Goal: Information Seeking & Learning: Learn about a topic

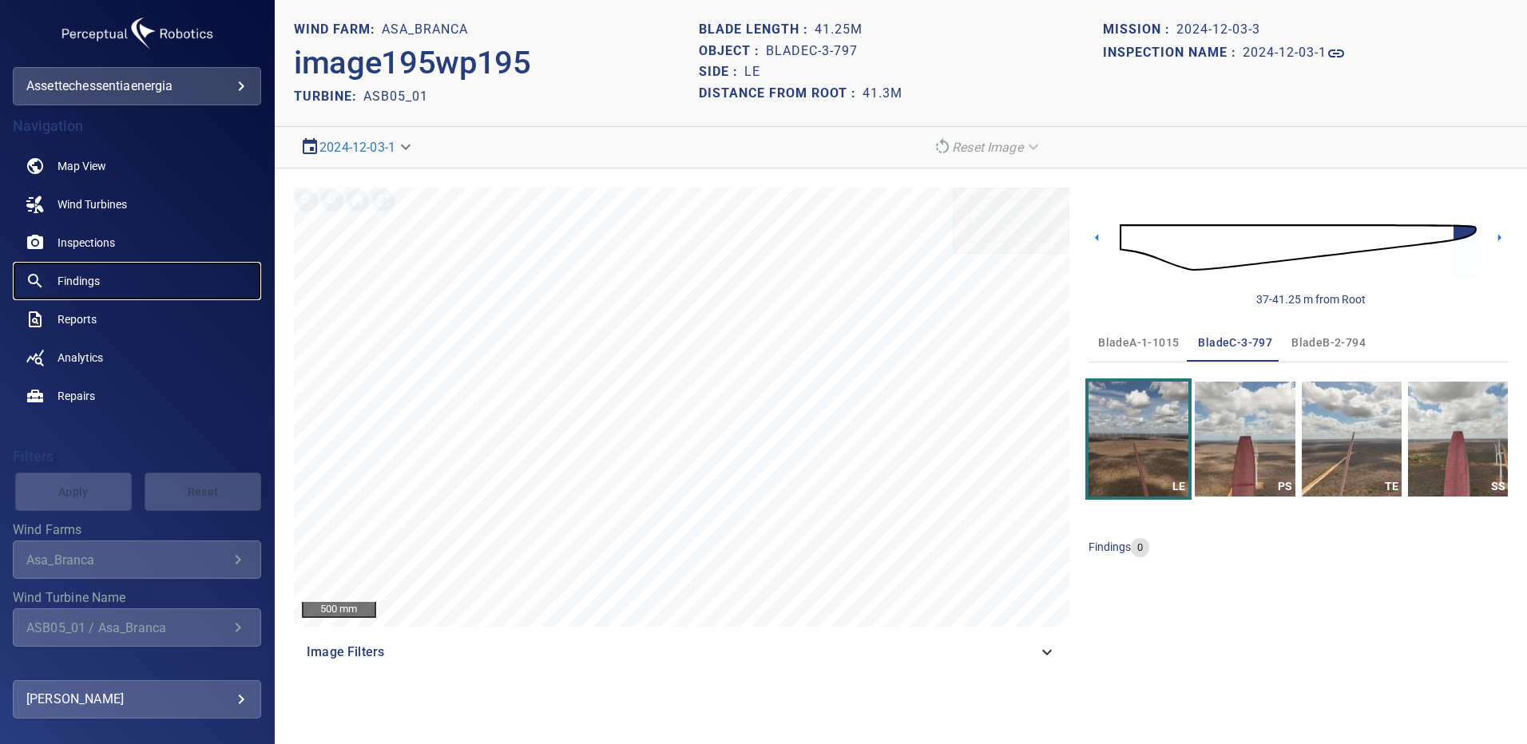
click at [91, 274] on span "Findings" at bounding box center [78, 281] width 42 height 16
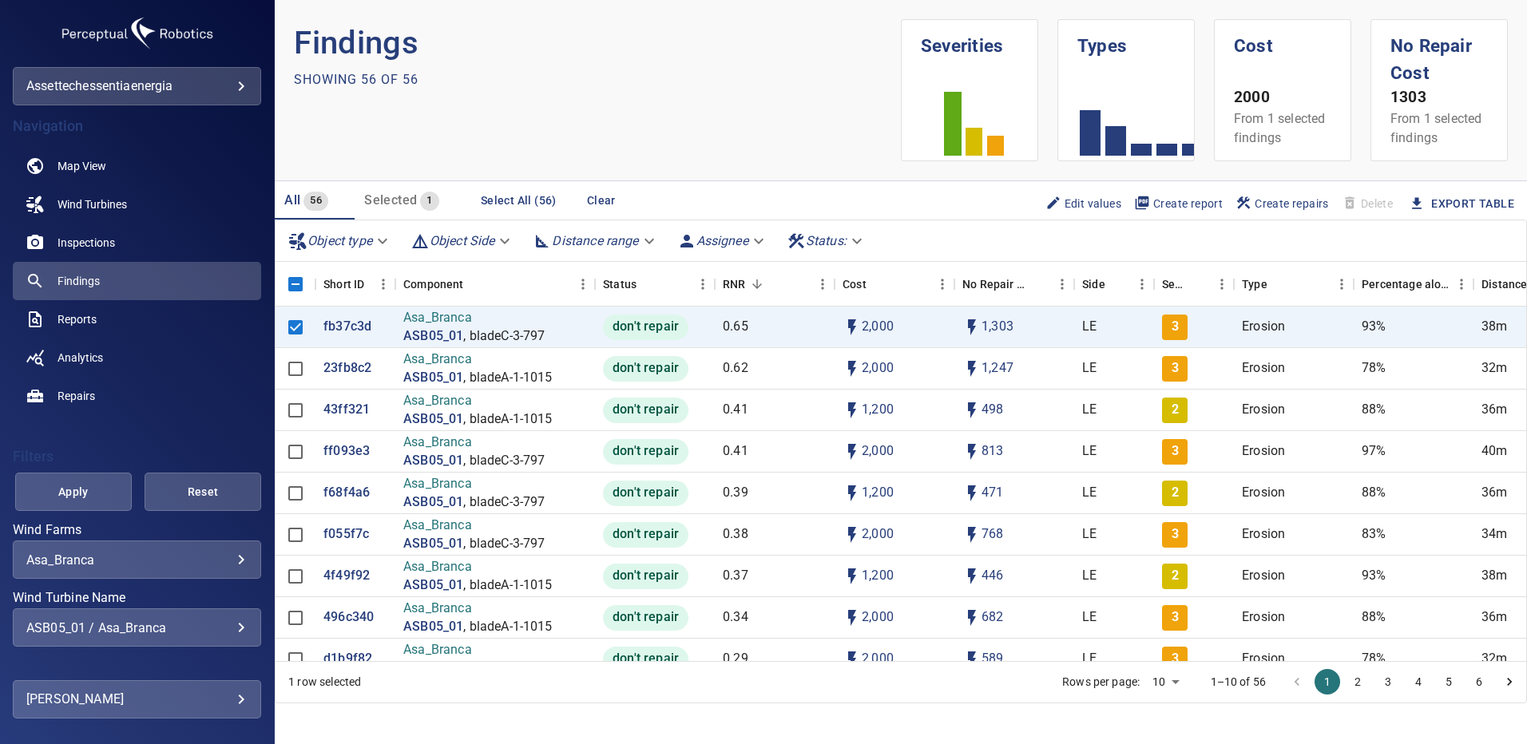
click at [232, 622] on div "ASB05_01 / Asa_Branca" at bounding box center [136, 627] width 221 height 15
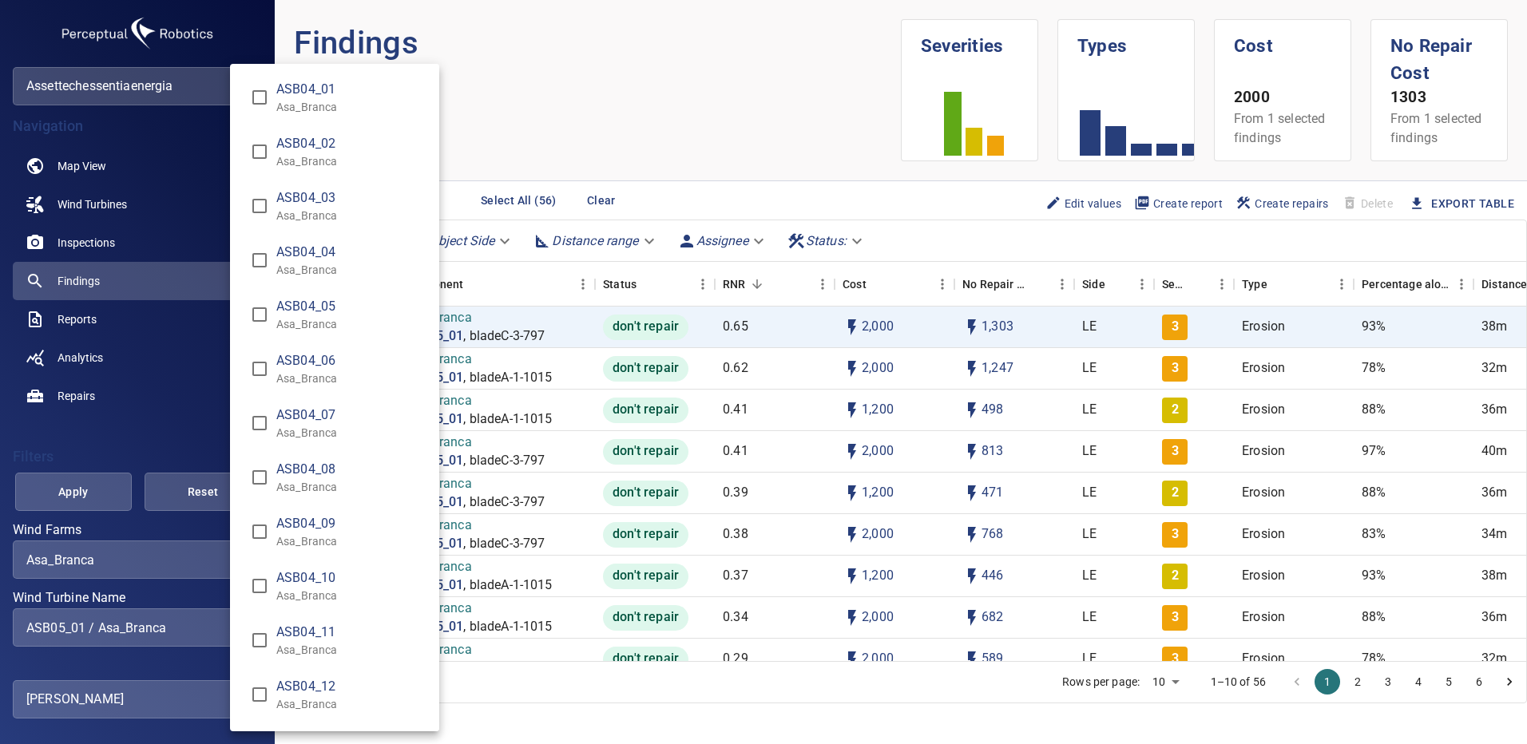
scroll to position [786, 0]
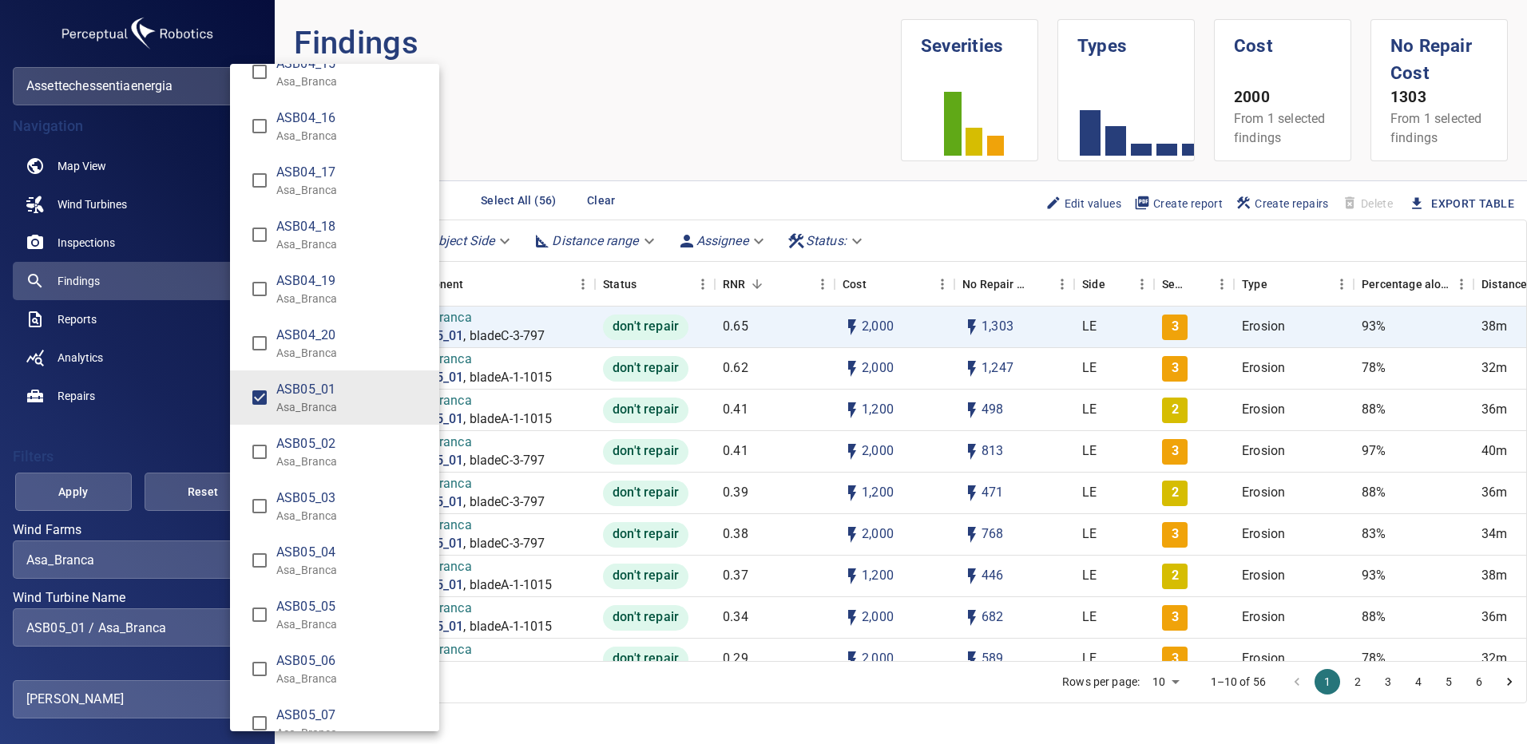
click at [217, 563] on div "Wind Turbine Name" at bounding box center [763, 372] width 1527 height 744
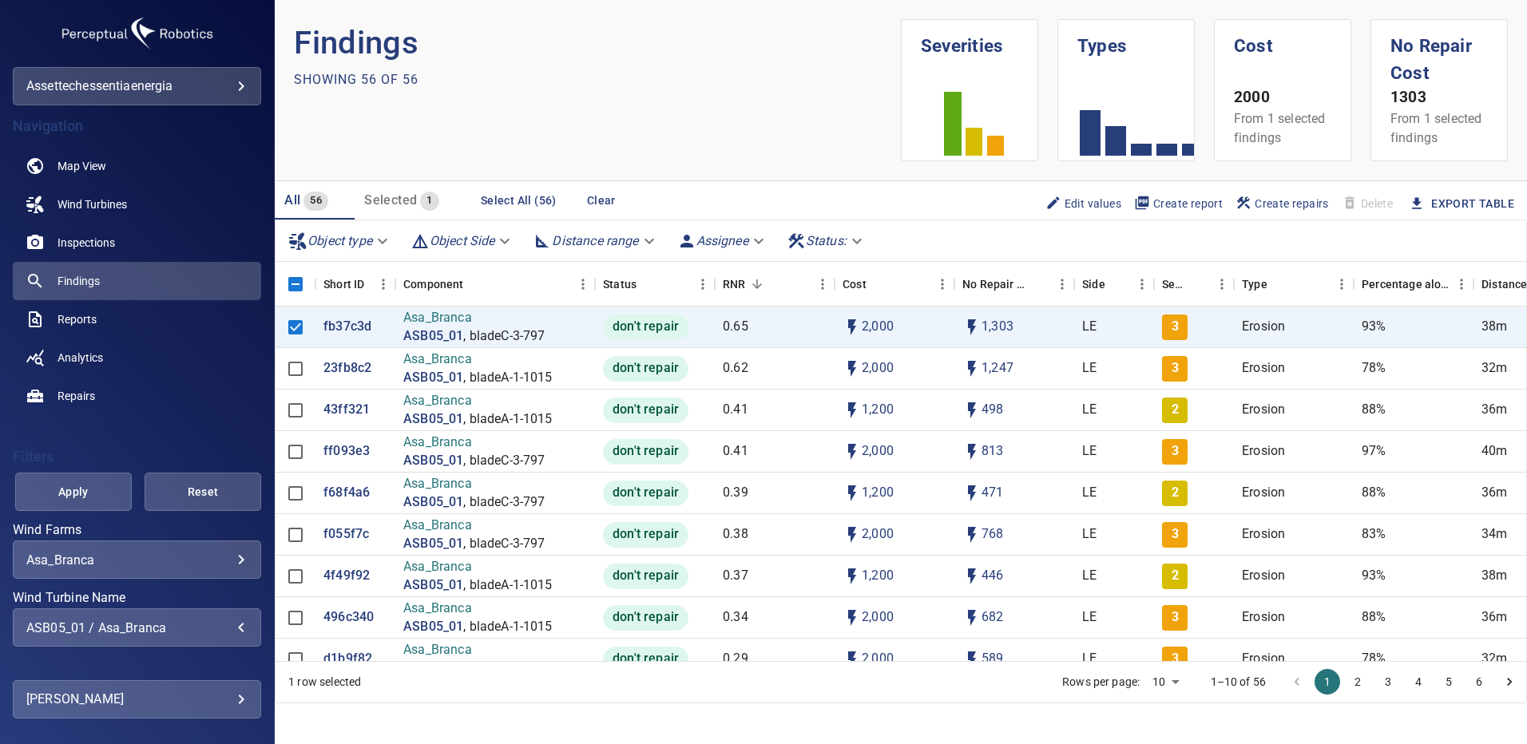
click at [227, 563] on div "ASB04_01 Asa_Branca ASB04_02 Asa_Branca ASB04_03 Asa_Branca ASB04_04 Asa_Branca…" at bounding box center [763, 372] width 1527 height 744
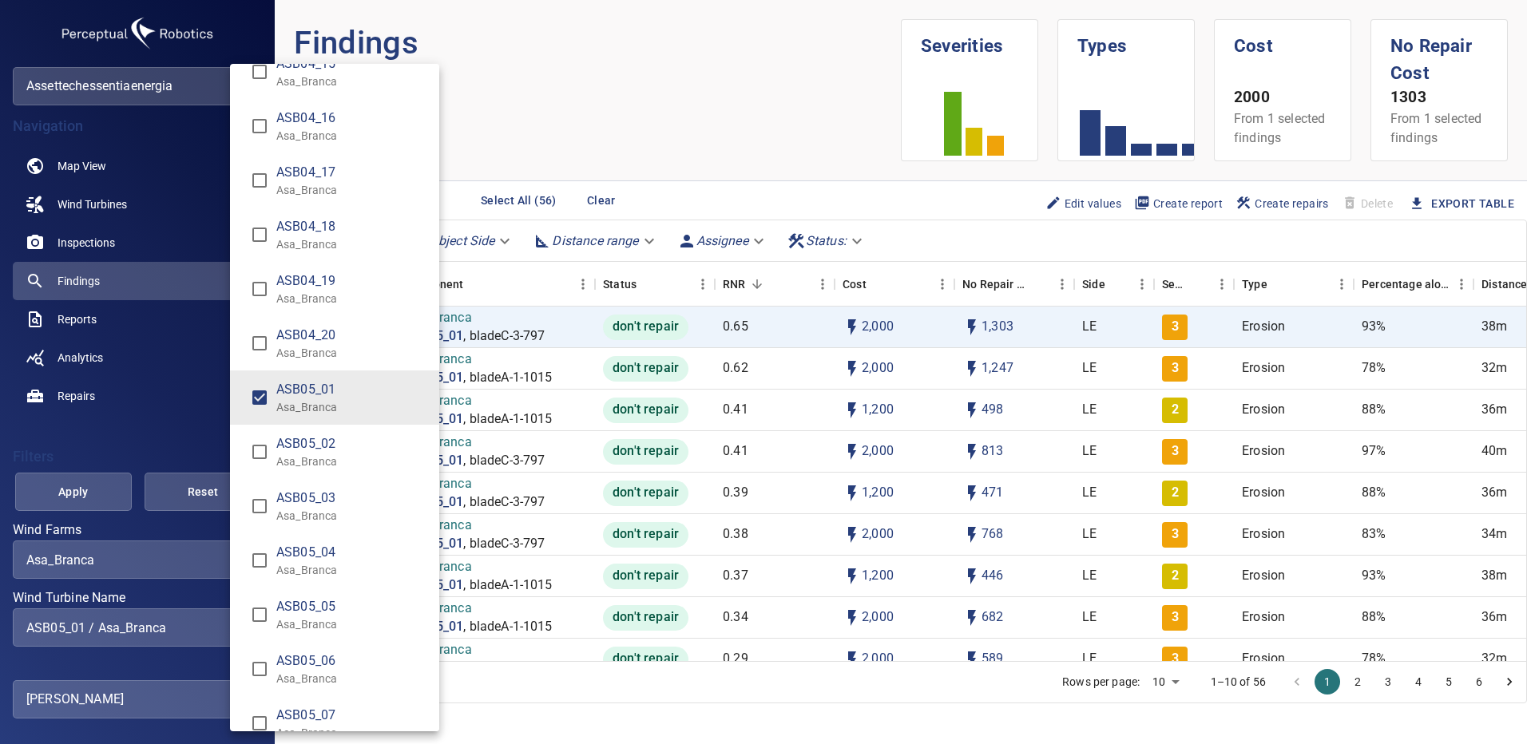
click at [218, 559] on div "Wind Turbine Name" at bounding box center [763, 372] width 1527 height 744
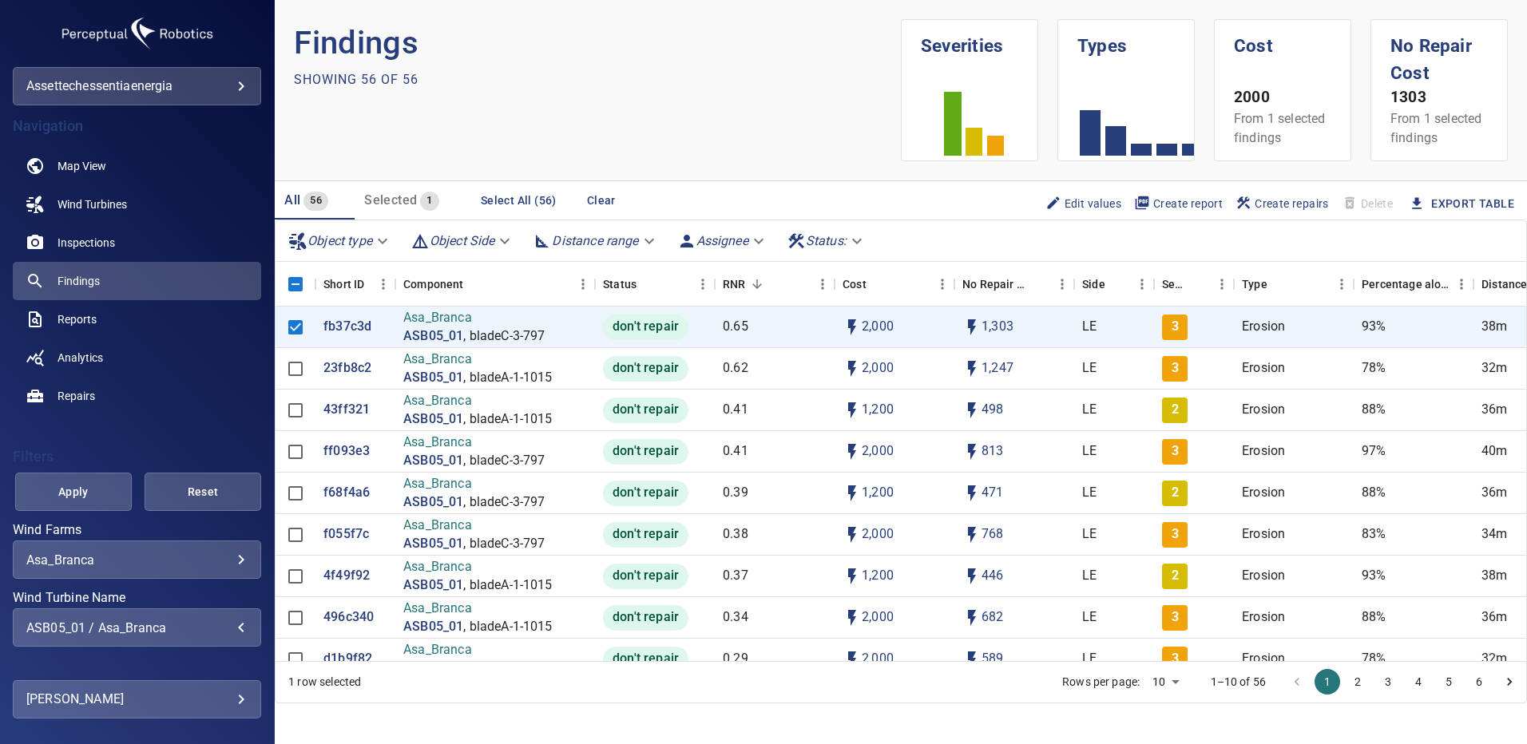
click at [220, 558] on body "**********" at bounding box center [763, 372] width 1527 height 744
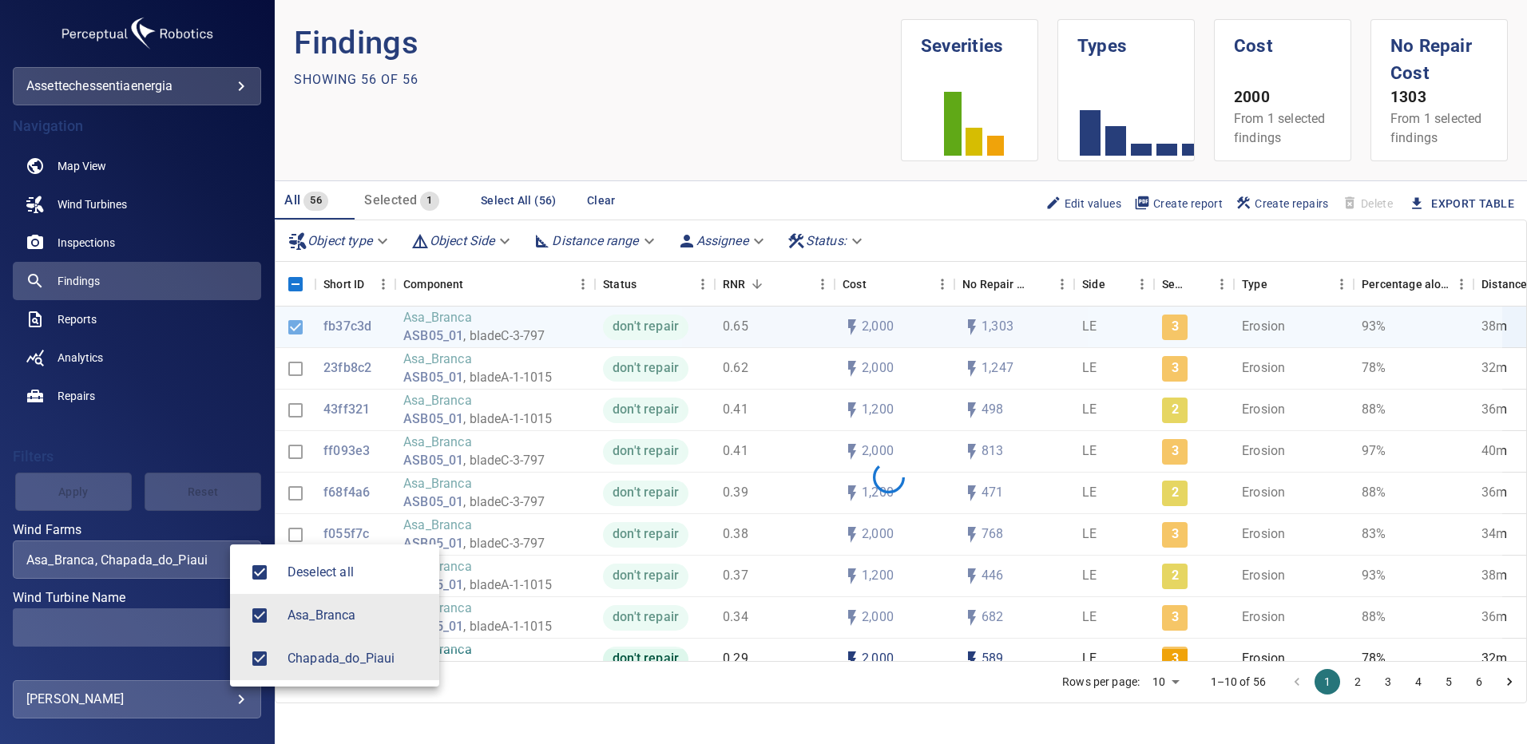
type input "**********"
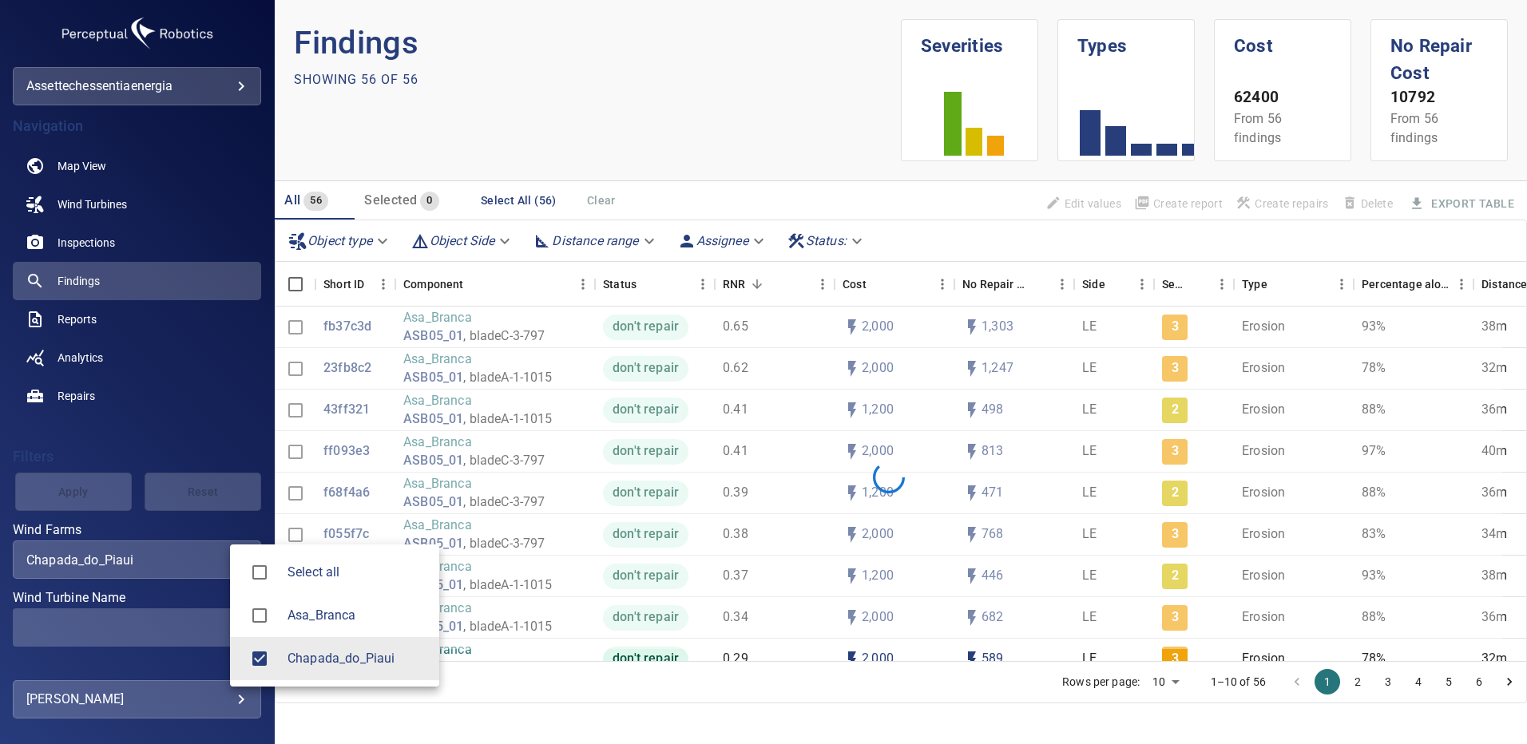
click at [219, 618] on div at bounding box center [763, 372] width 1527 height 744
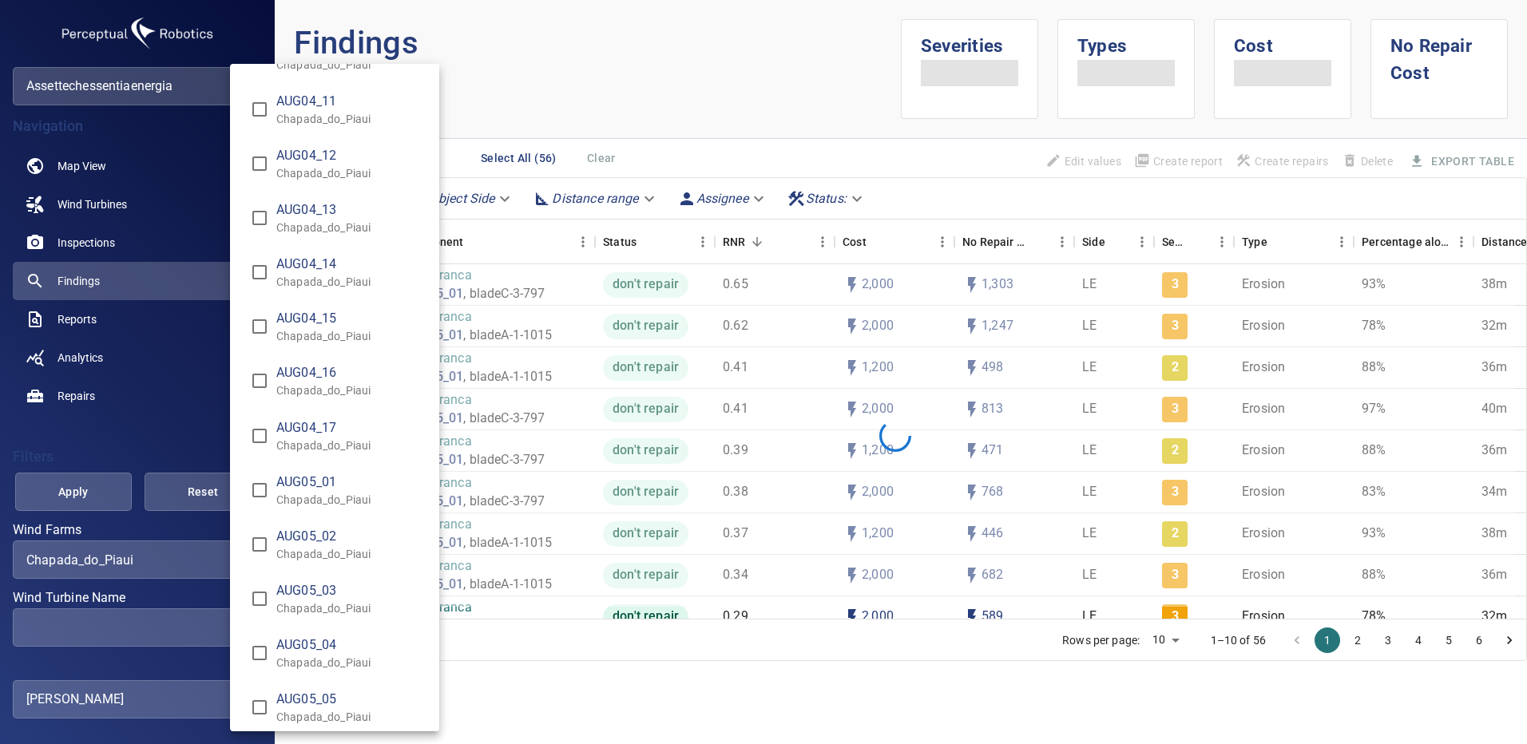
scroll to position [1358, 0]
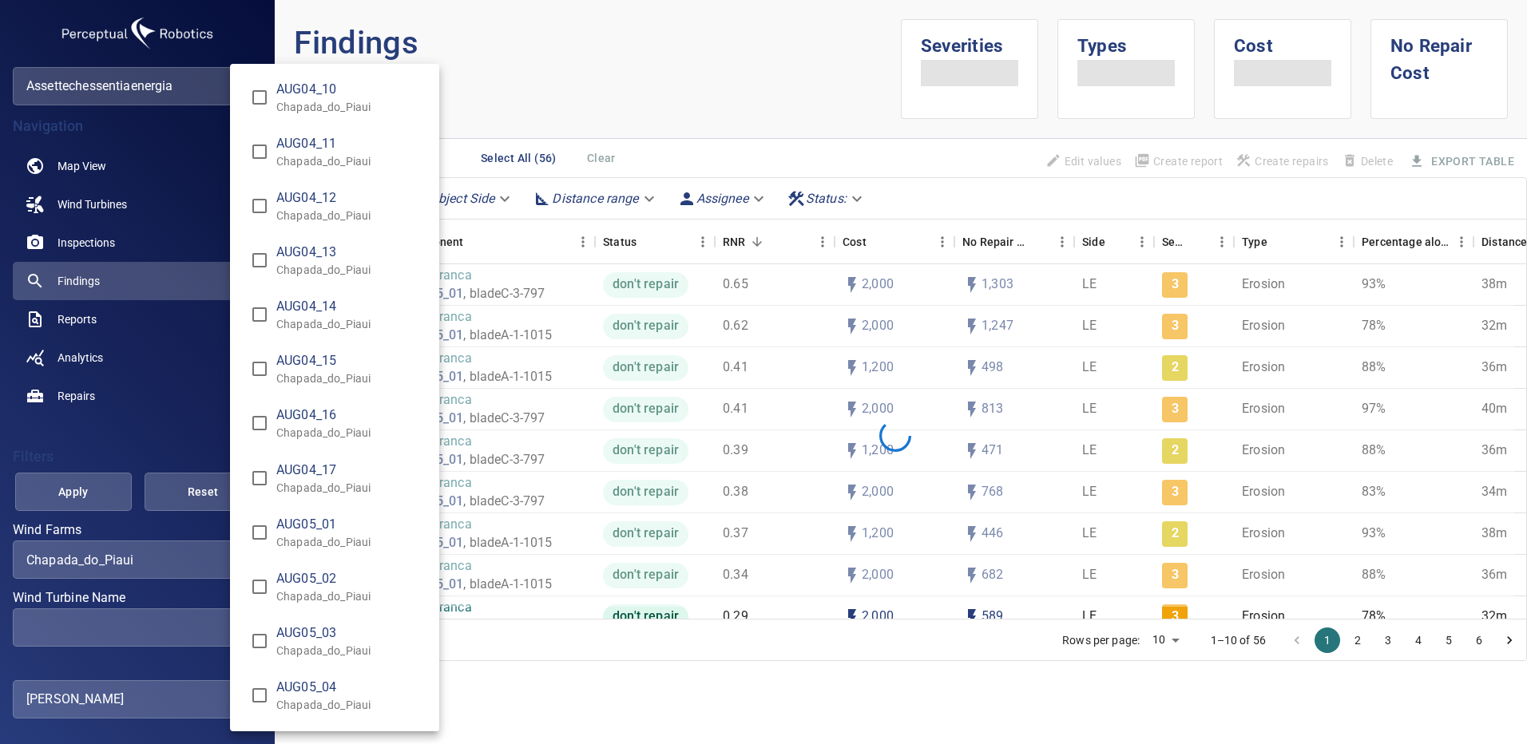
type input "**********"
click at [101, 486] on div "Wind Turbine Name" at bounding box center [763, 372] width 1527 height 744
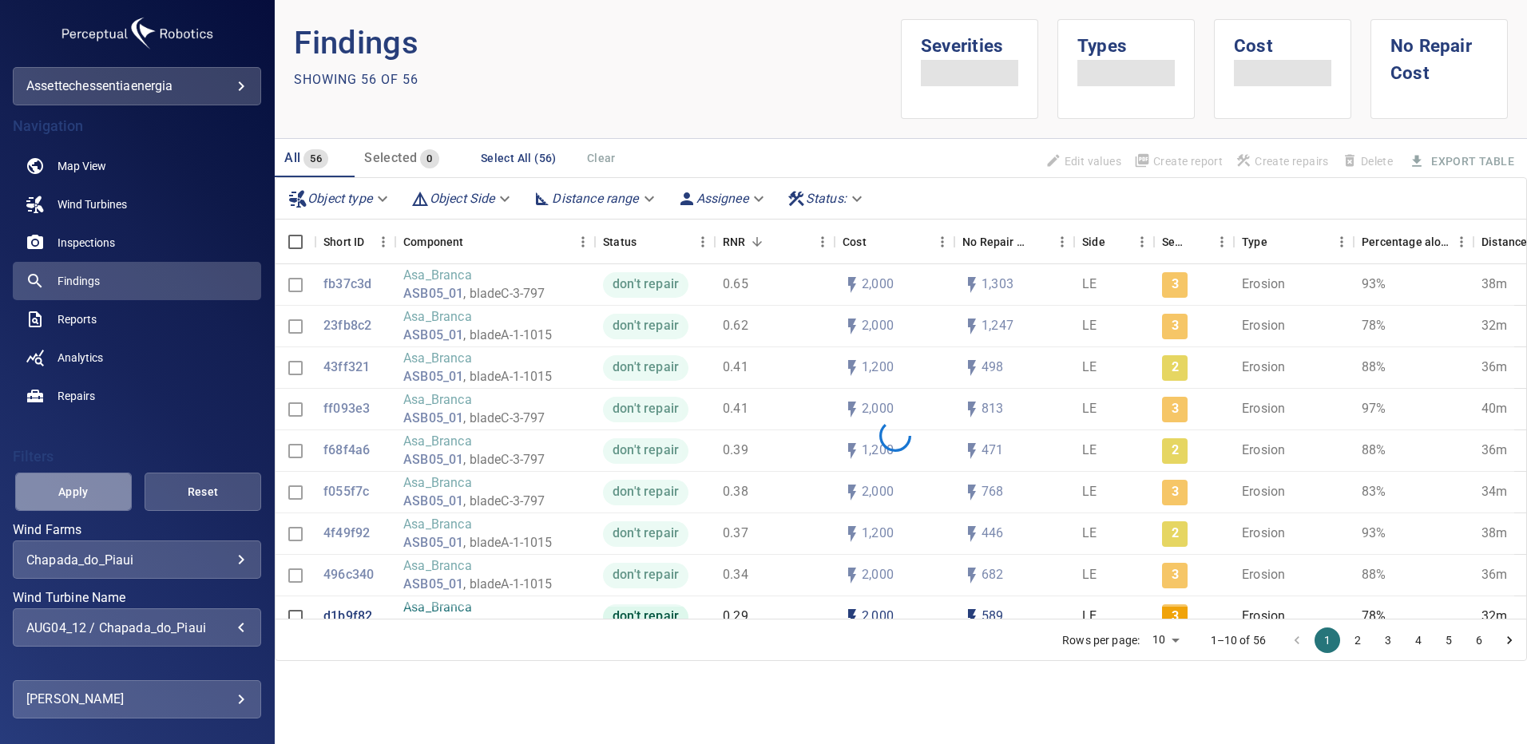
click at [89, 490] on span "Apply" at bounding box center [73, 492] width 77 height 20
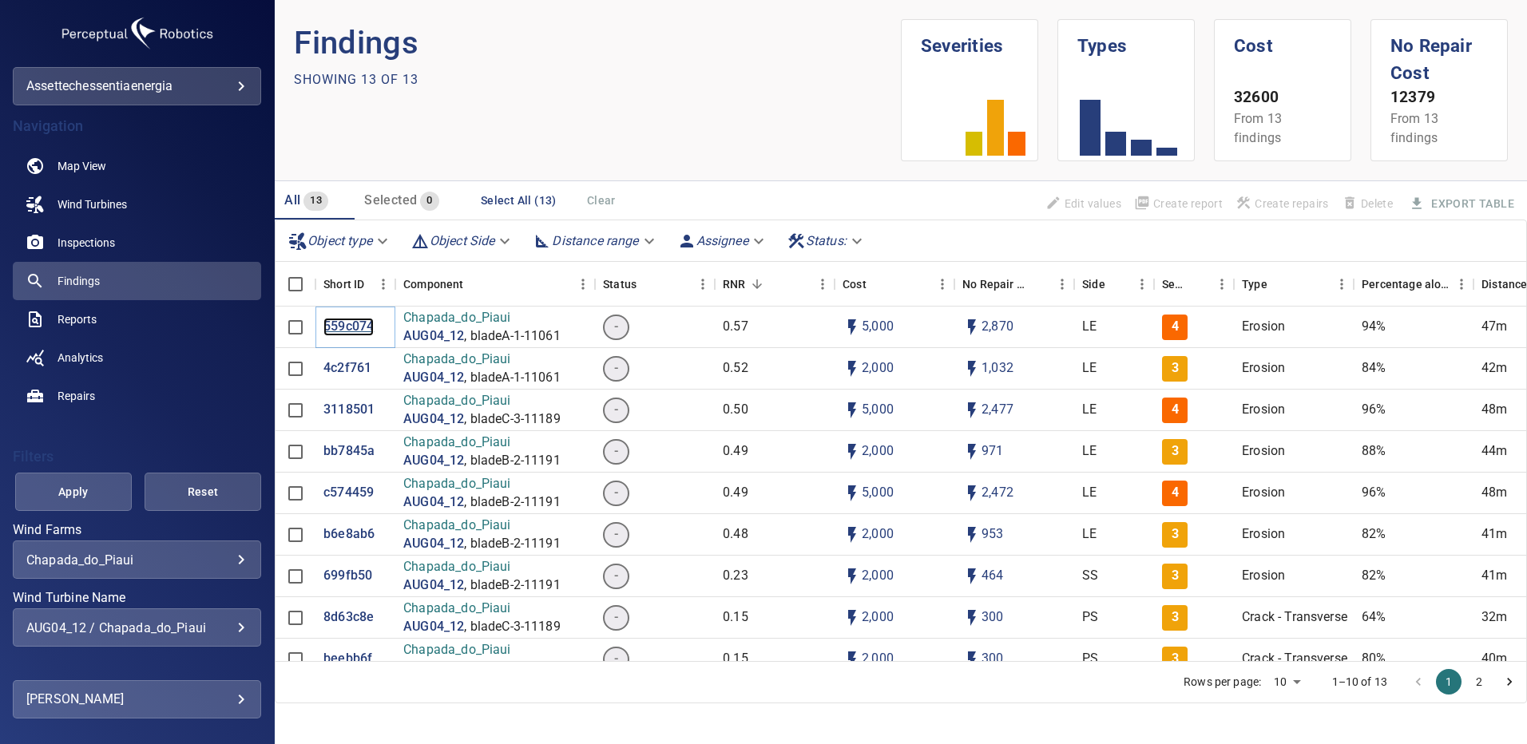
click at [341, 323] on p "559c074" at bounding box center [348, 327] width 50 height 18
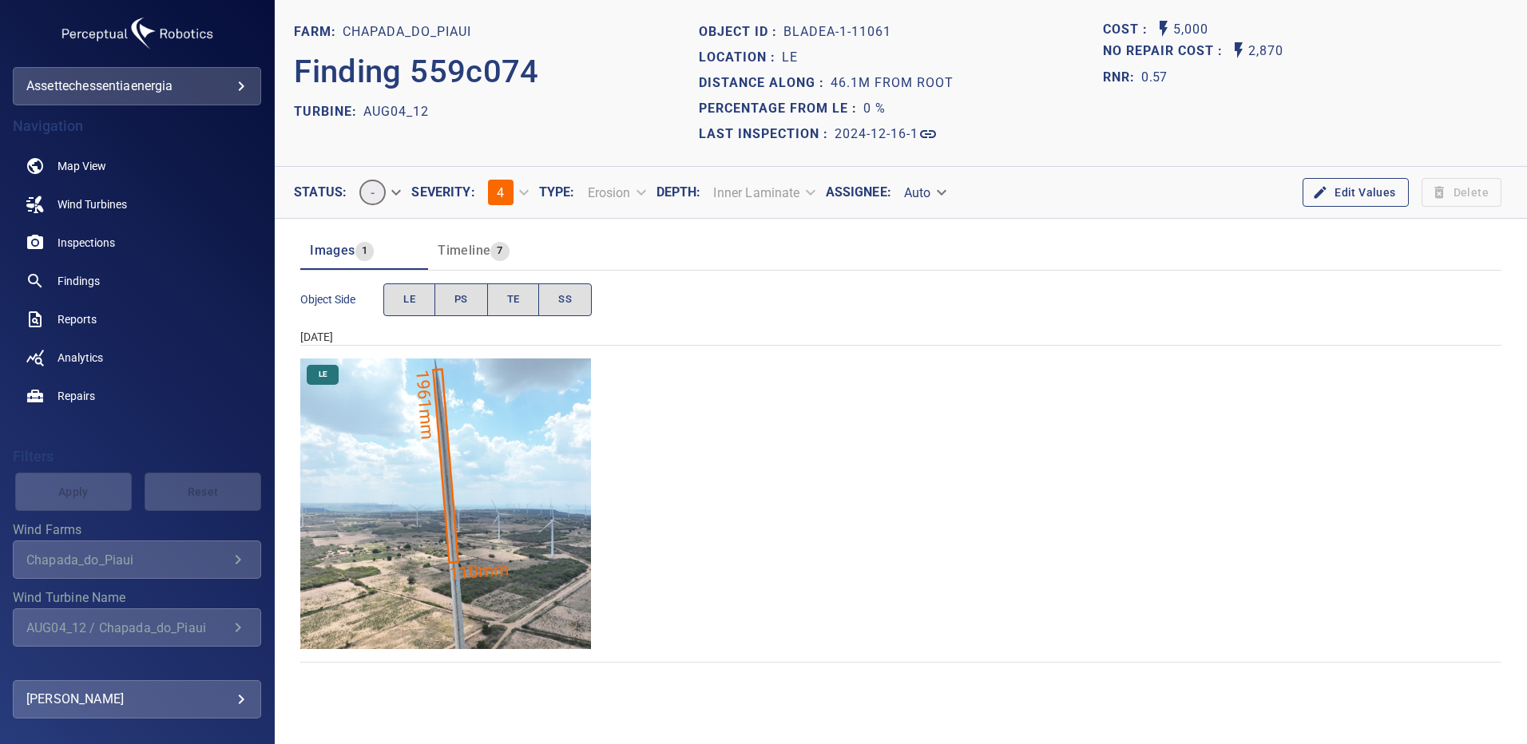
click at [501, 417] on img "Chapada_do_Piaui/AUG04_12/2024-12-16-1/2024-12-16-1/image16wp16.jpg" at bounding box center [445, 504] width 291 height 291
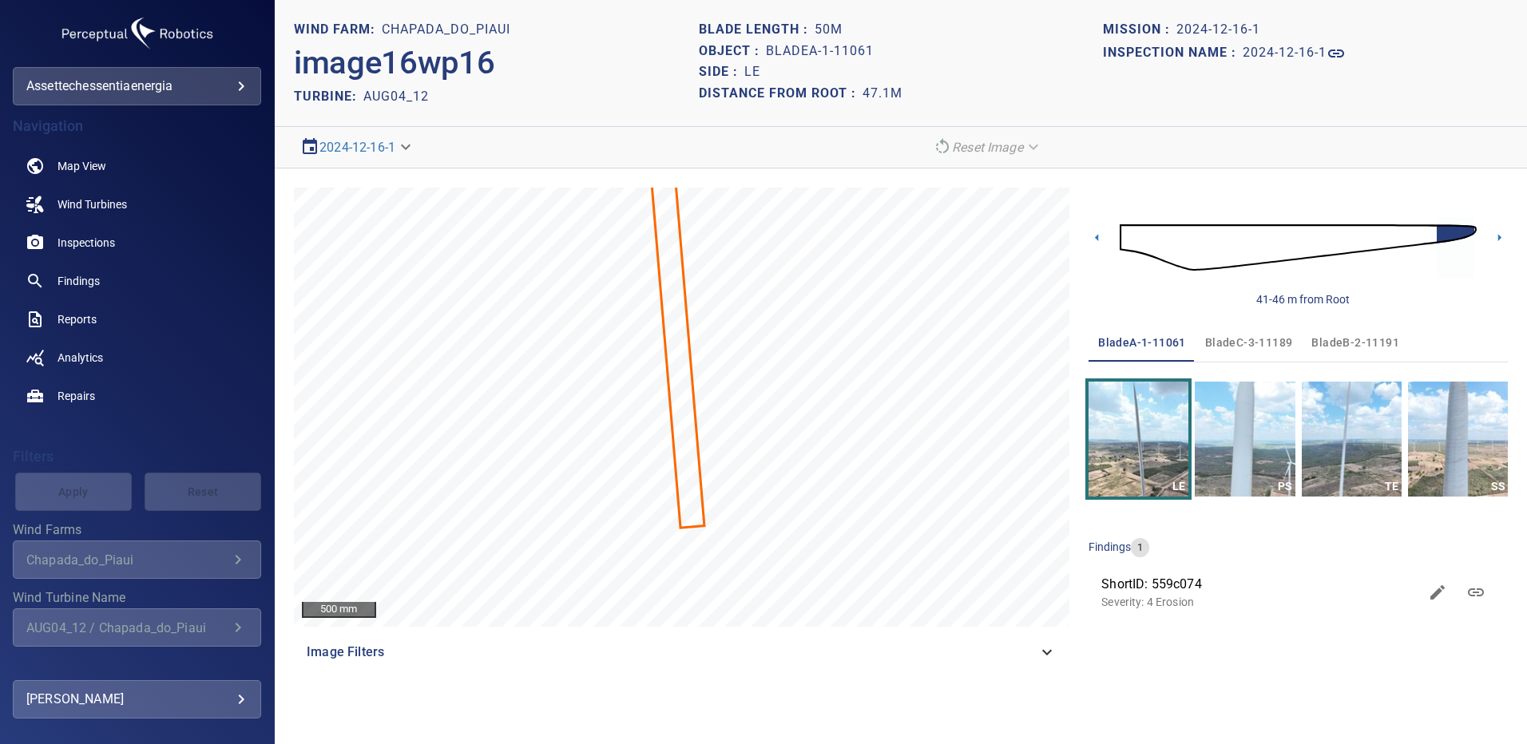
click at [1179, 258] on img at bounding box center [1298, 247] width 357 height 86
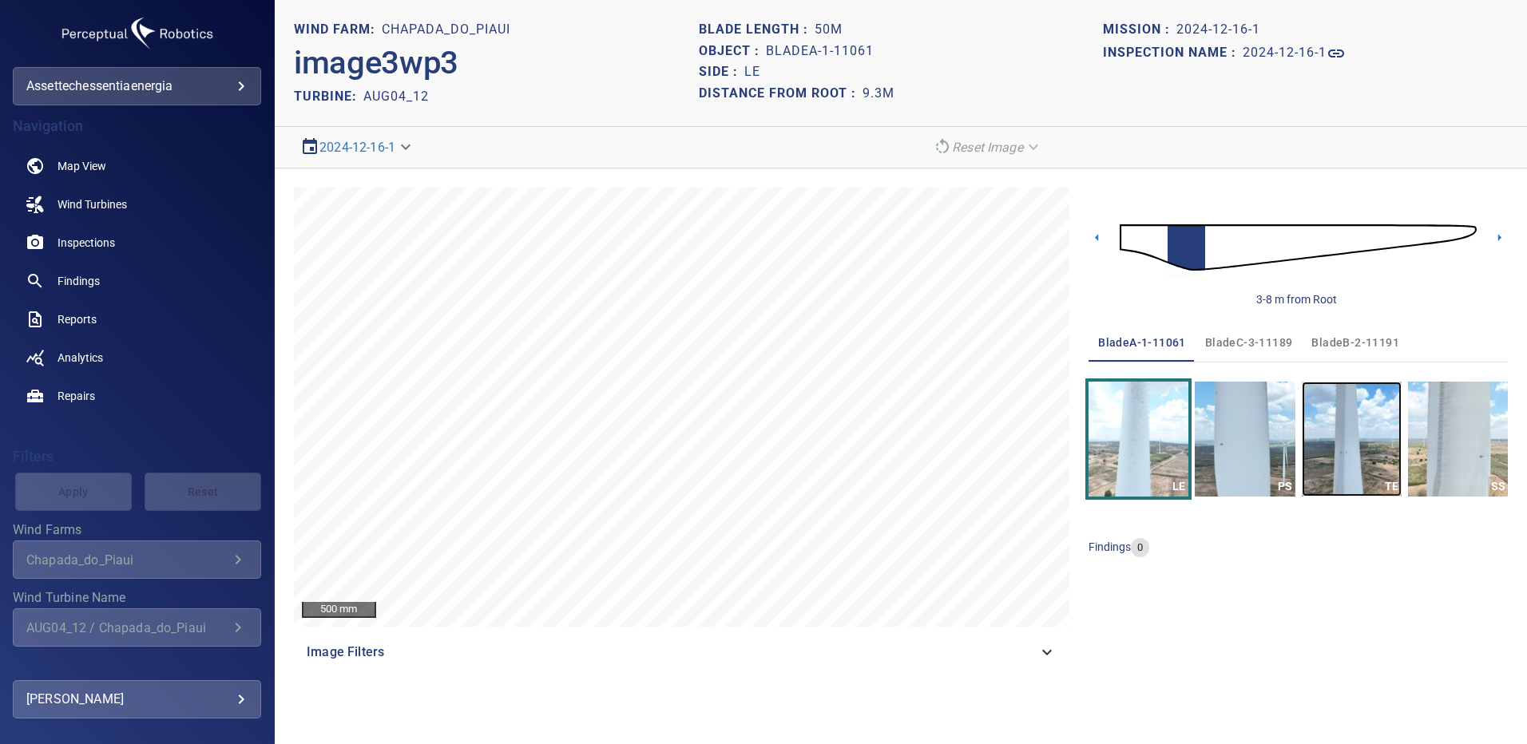
click at [1361, 465] on img "button" at bounding box center [1352, 439] width 100 height 115
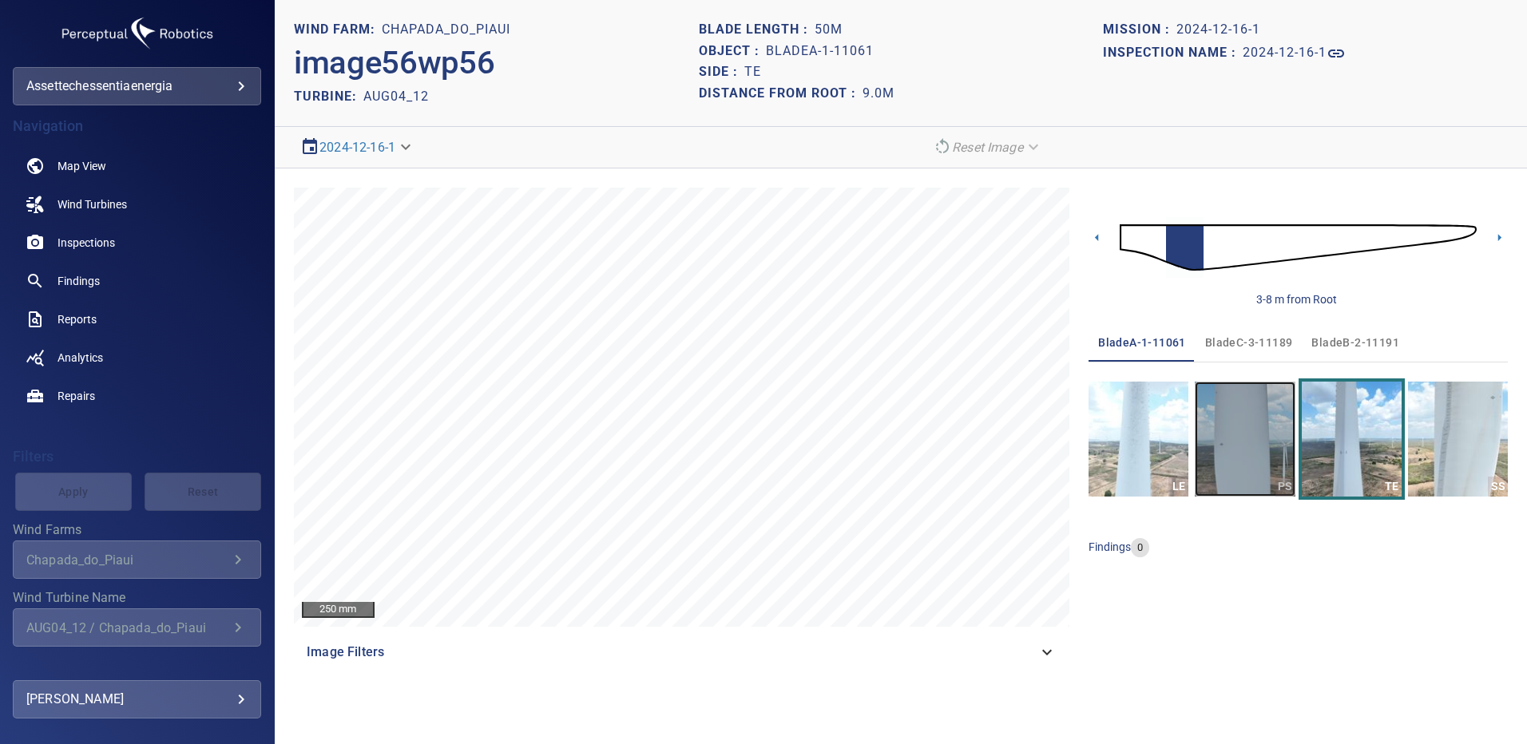
click at [1254, 428] on img "button" at bounding box center [1245, 439] width 100 height 115
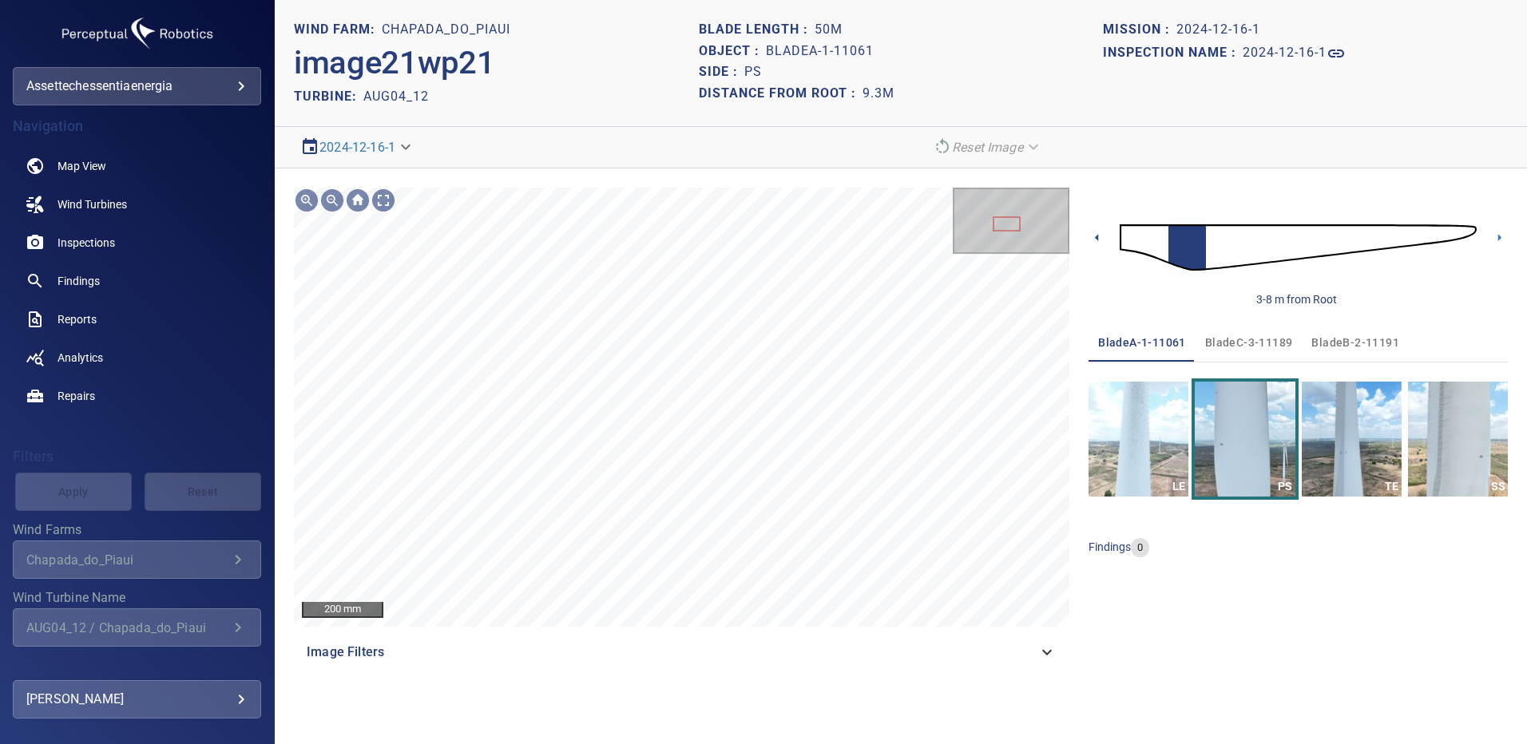
click at [1098, 238] on icon at bounding box center [1096, 237] width 3 height 7
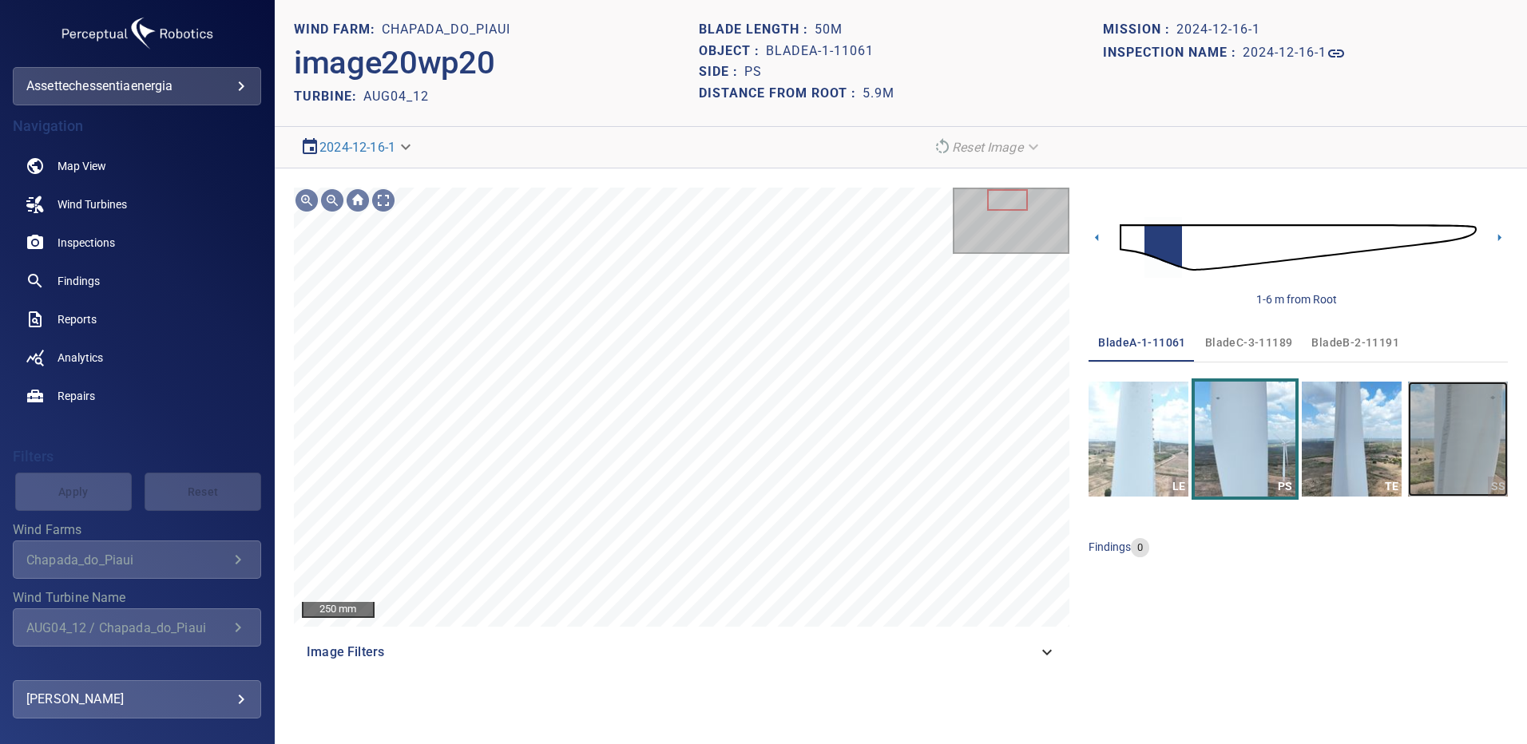
click at [1482, 446] on img "button" at bounding box center [1458, 439] width 100 height 115
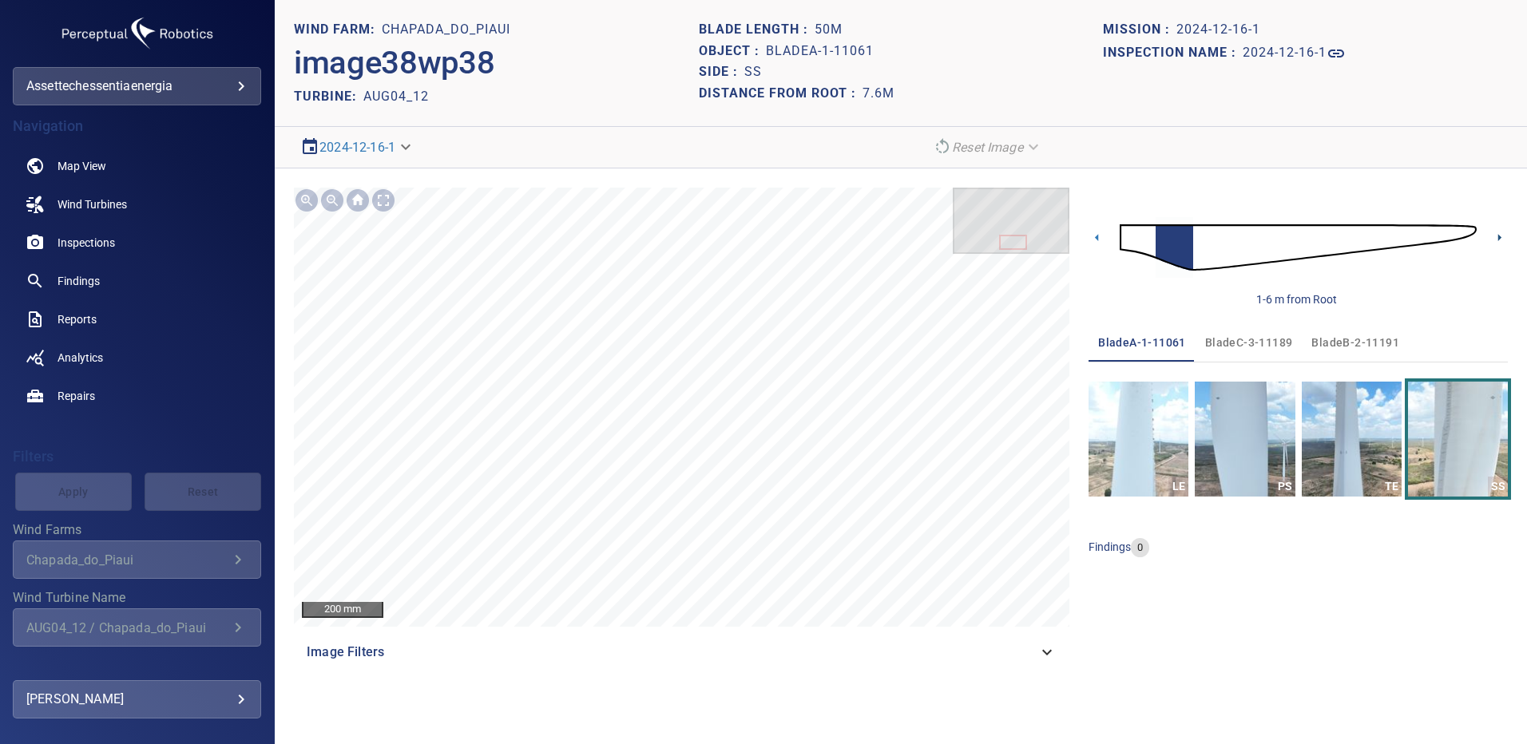
click at [1501, 235] on icon at bounding box center [1499, 237] width 17 height 17
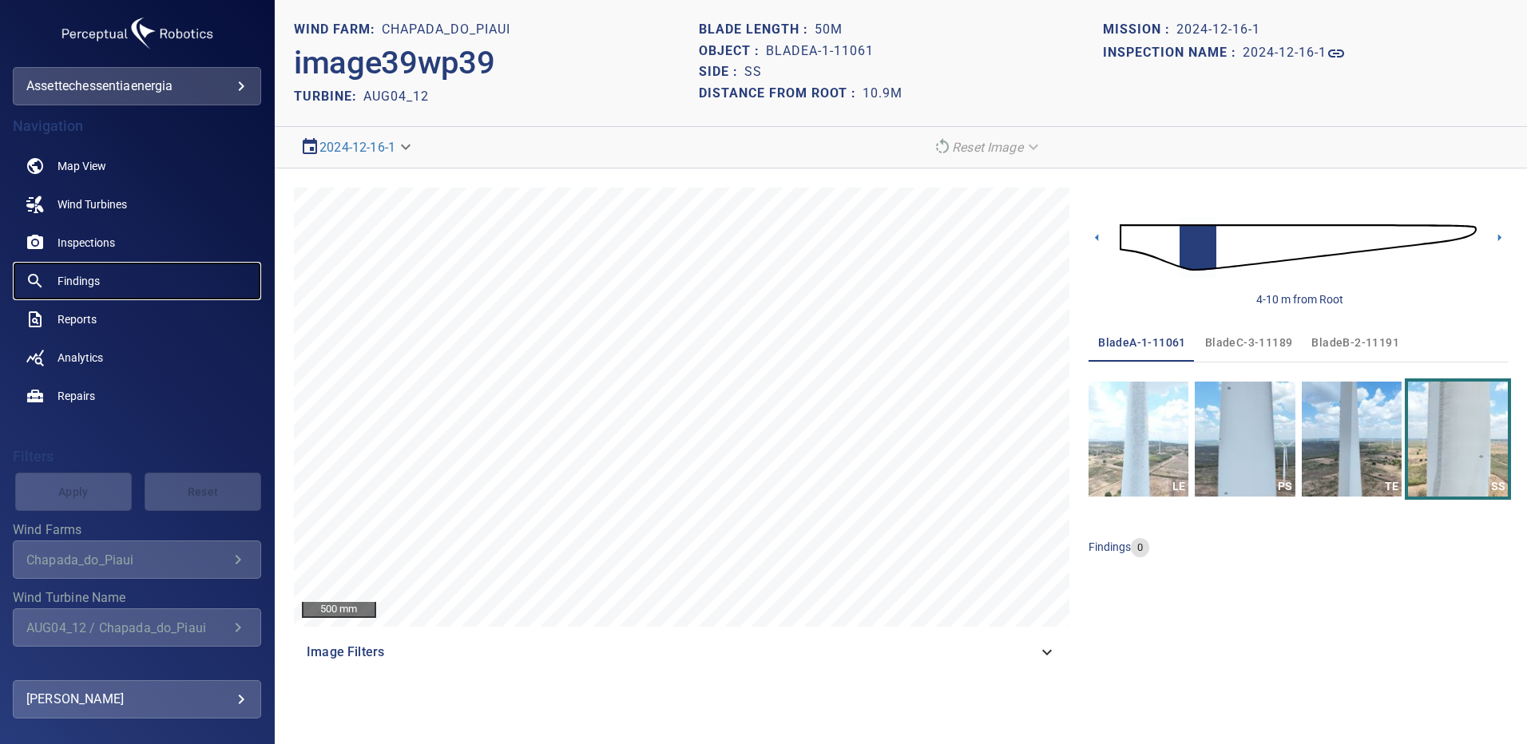
click at [92, 278] on span "Findings" at bounding box center [78, 281] width 42 height 16
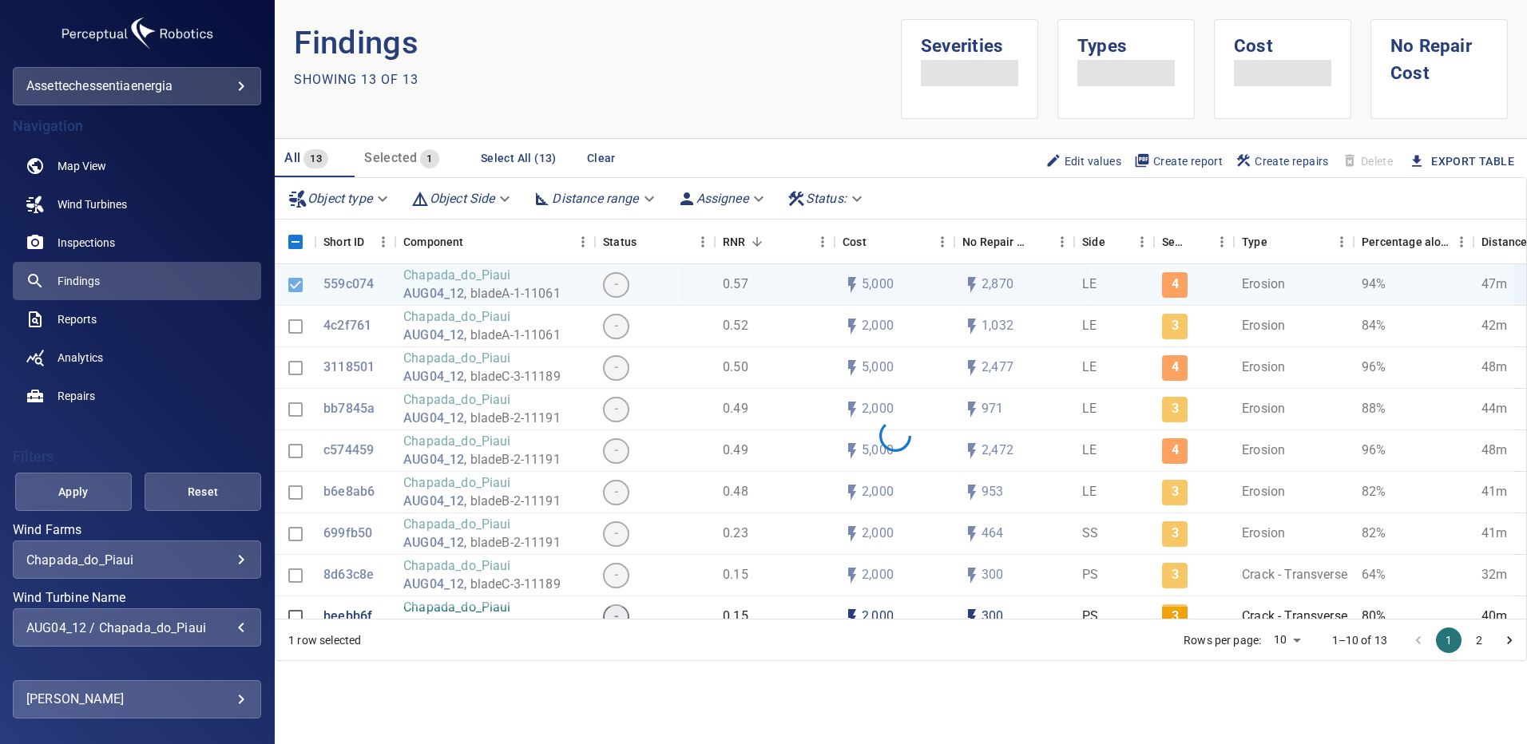
click at [229, 633] on div "AUG04_12 / Chapada_do_Piaui" at bounding box center [136, 627] width 221 height 15
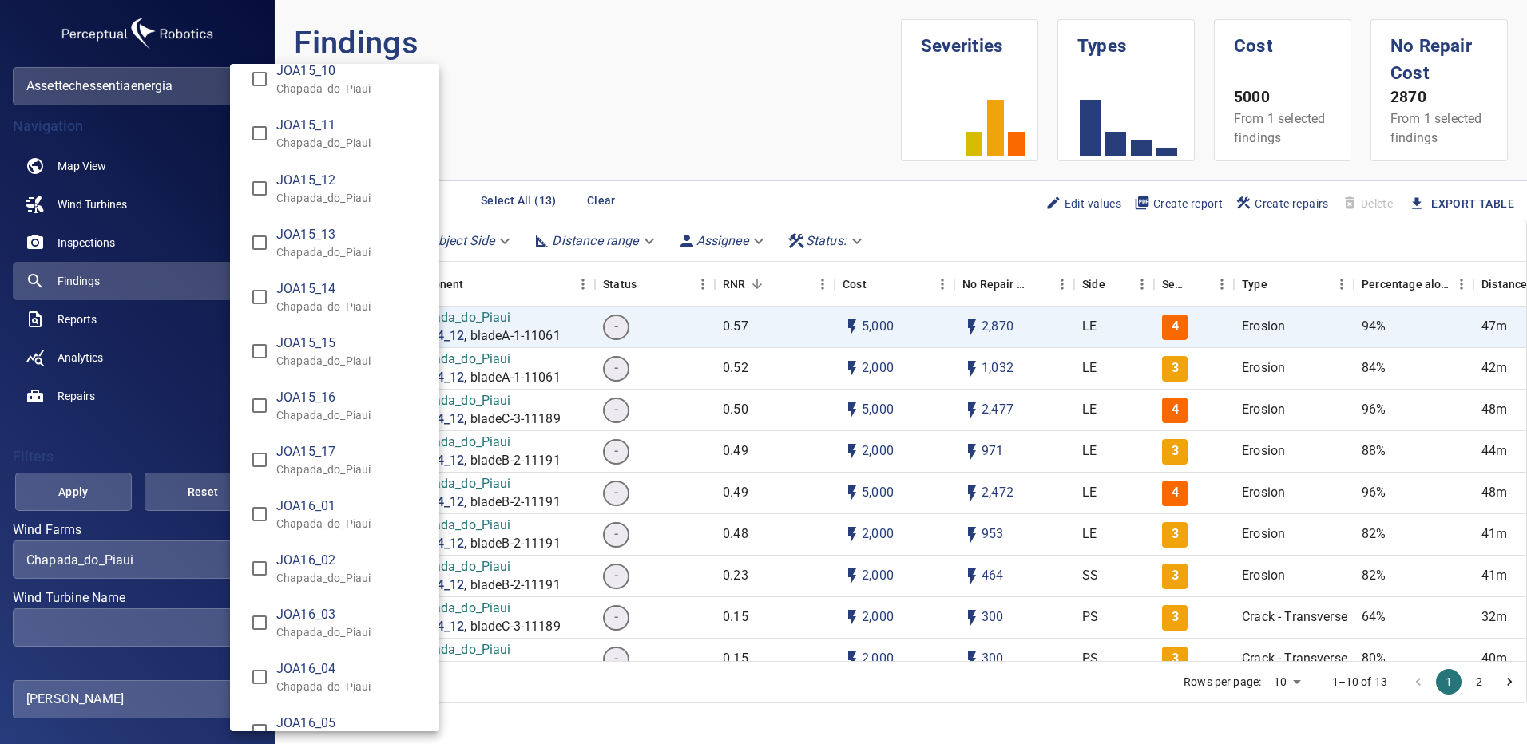
scroll to position [11629, 0]
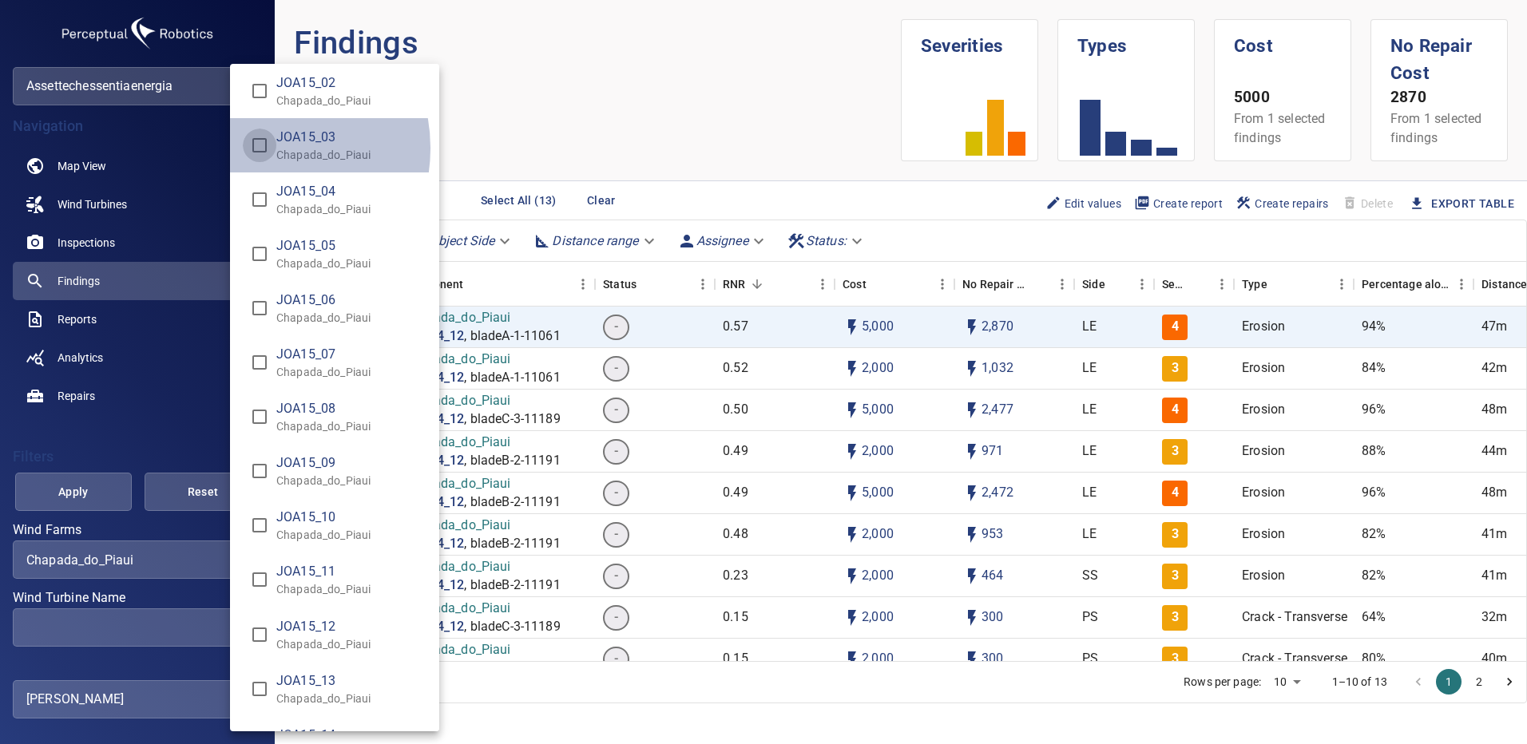
type input "**********"
click at [90, 500] on div "Wind Turbine Name" at bounding box center [763, 372] width 1527 height 744
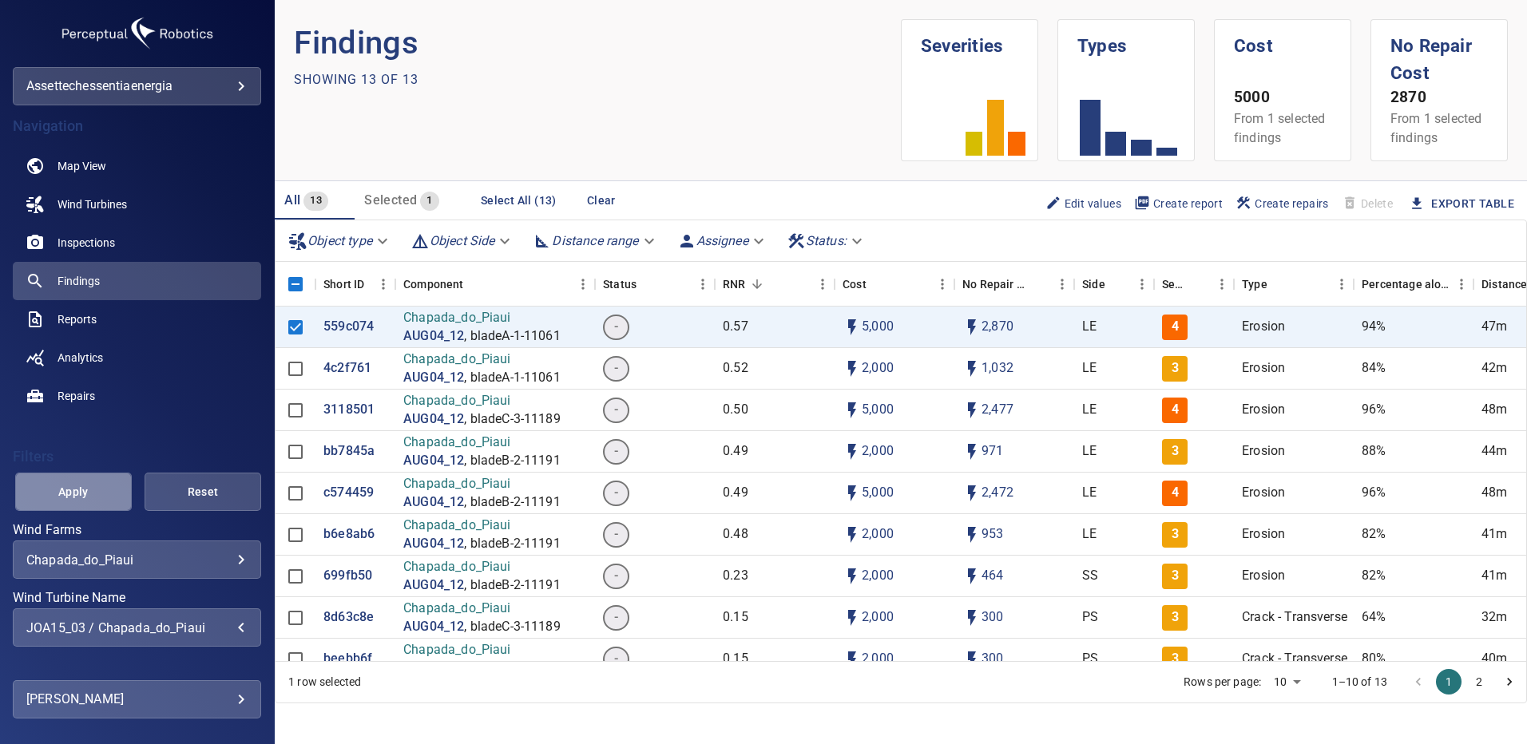
click at [93, 499] on span "Apply" at bounding box center [73, 492] width 77 height 20
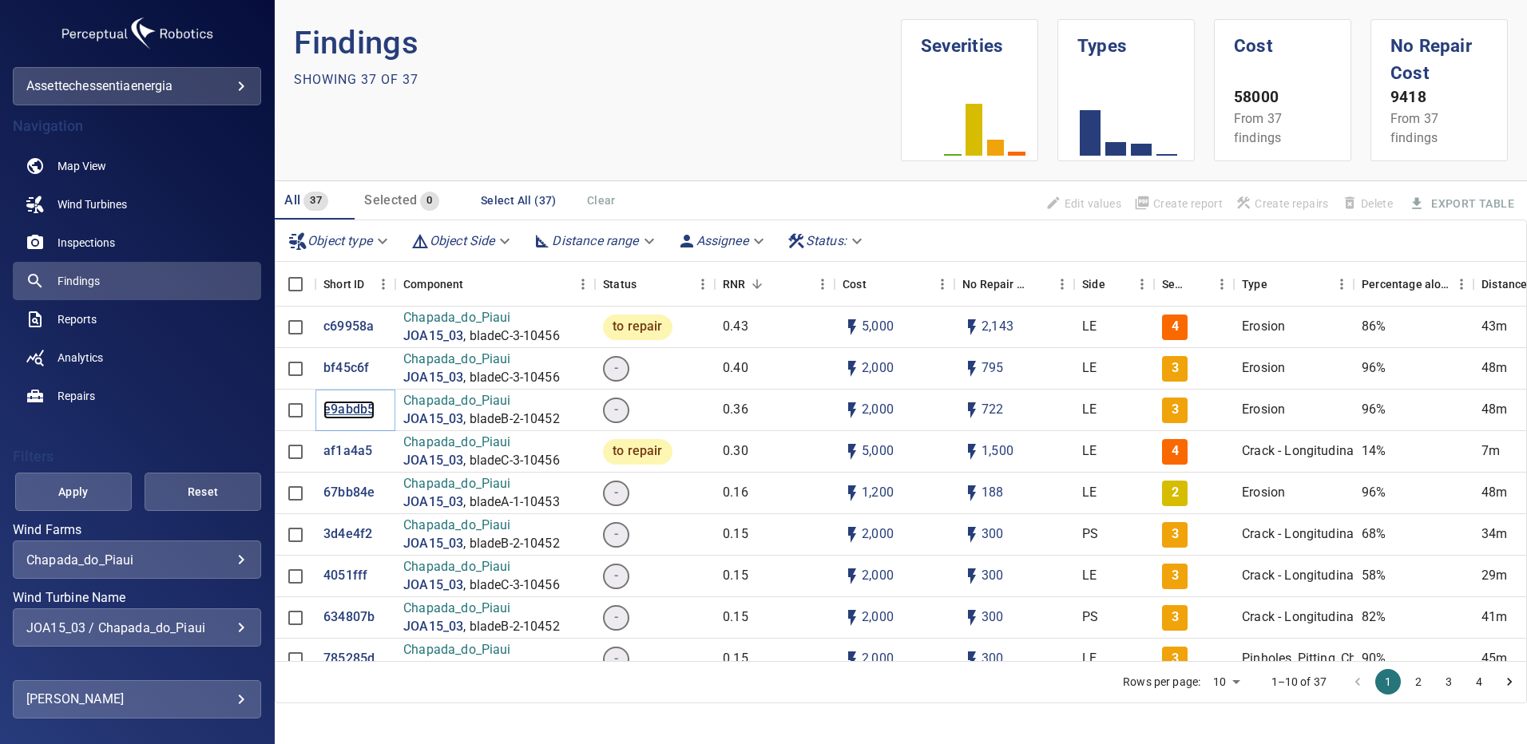
click at [347, 415] on p "e9abdb5" at bounding box center [348, 410] width 51 height 18
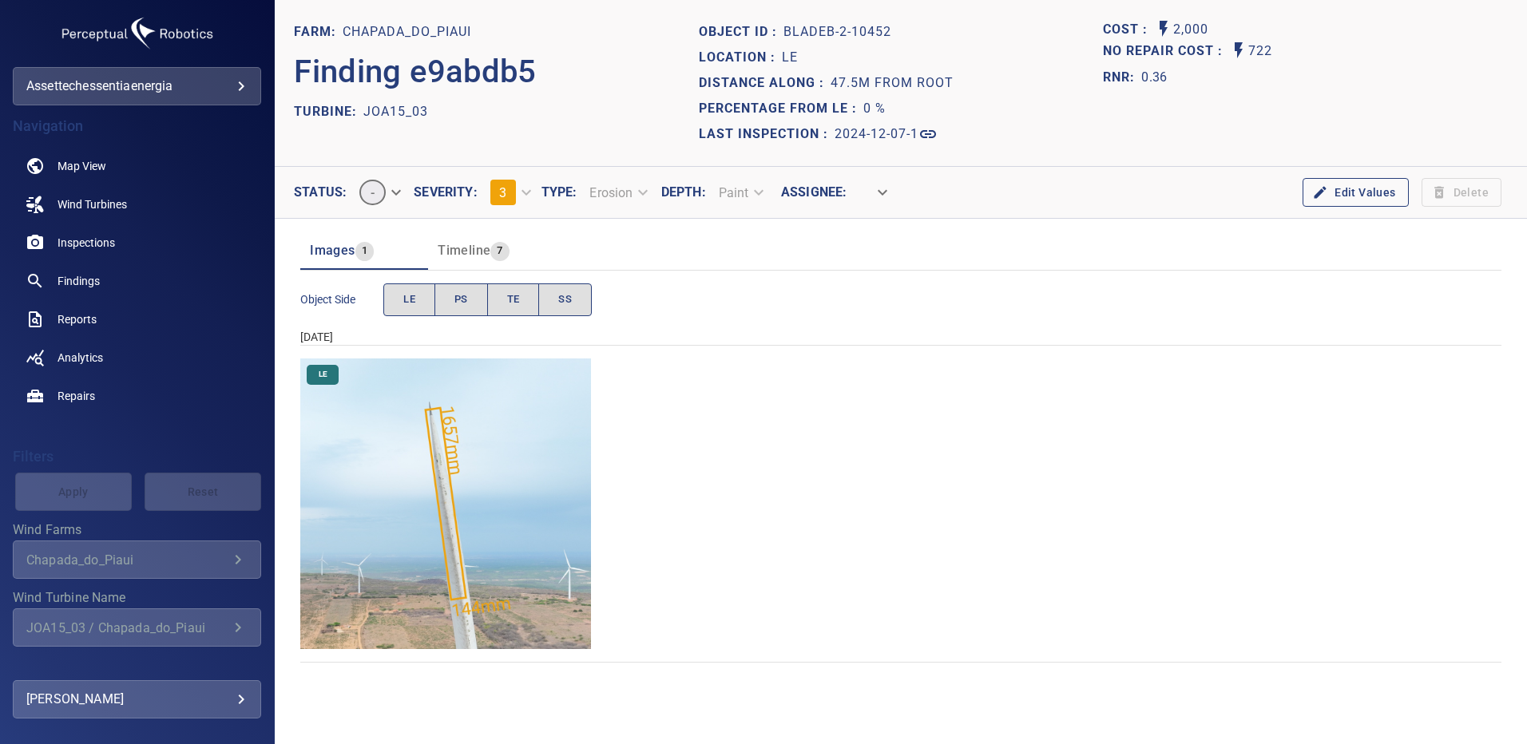
click at [532, 515] on img "Chapada_do_Piaui/JOA15_03/2024-12-07-1/2024-12-07-2/image114wp114.jpg" at bounding box center [445, 504] width 291 height 291
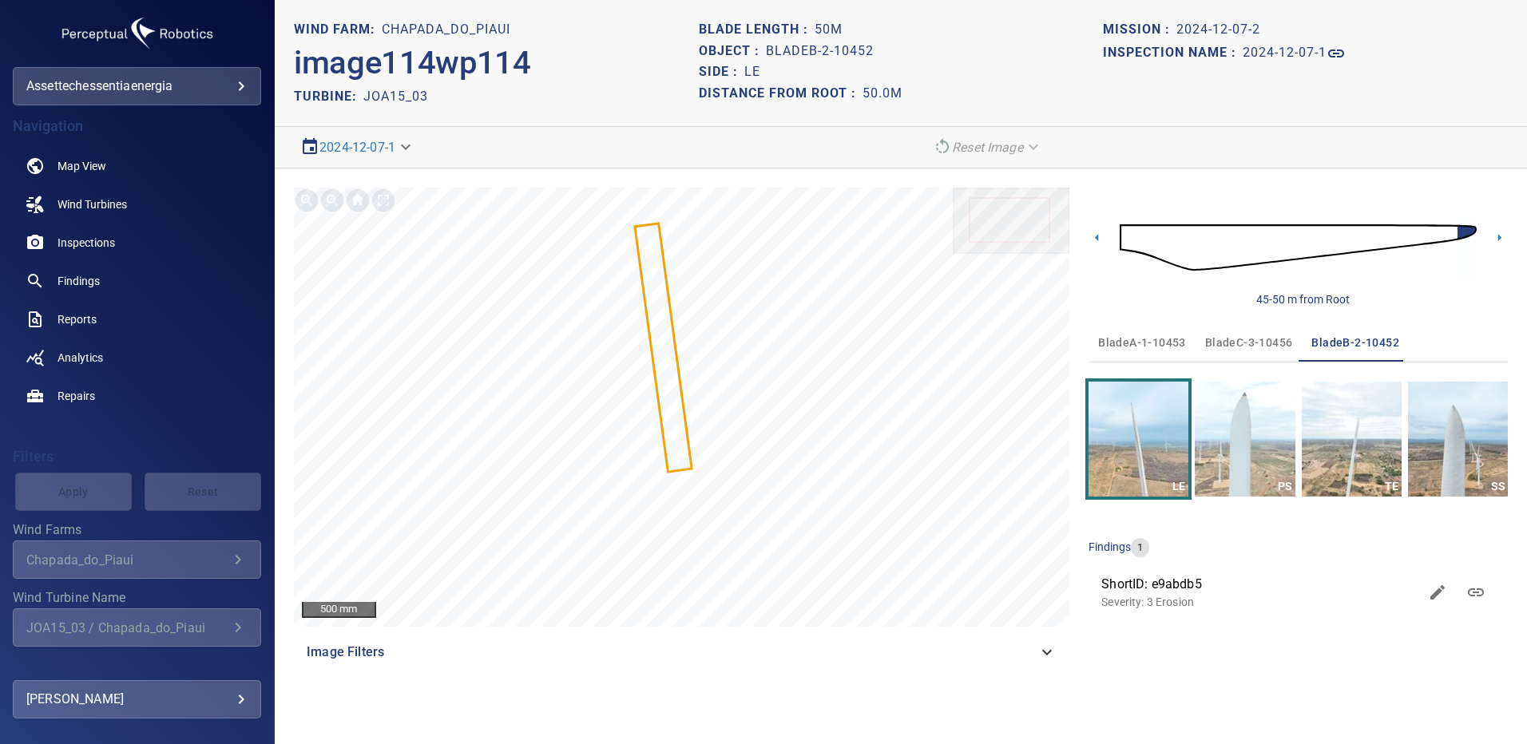
click at [1356, 248] on img at bounding box center [1298, 247] width 357 height 86
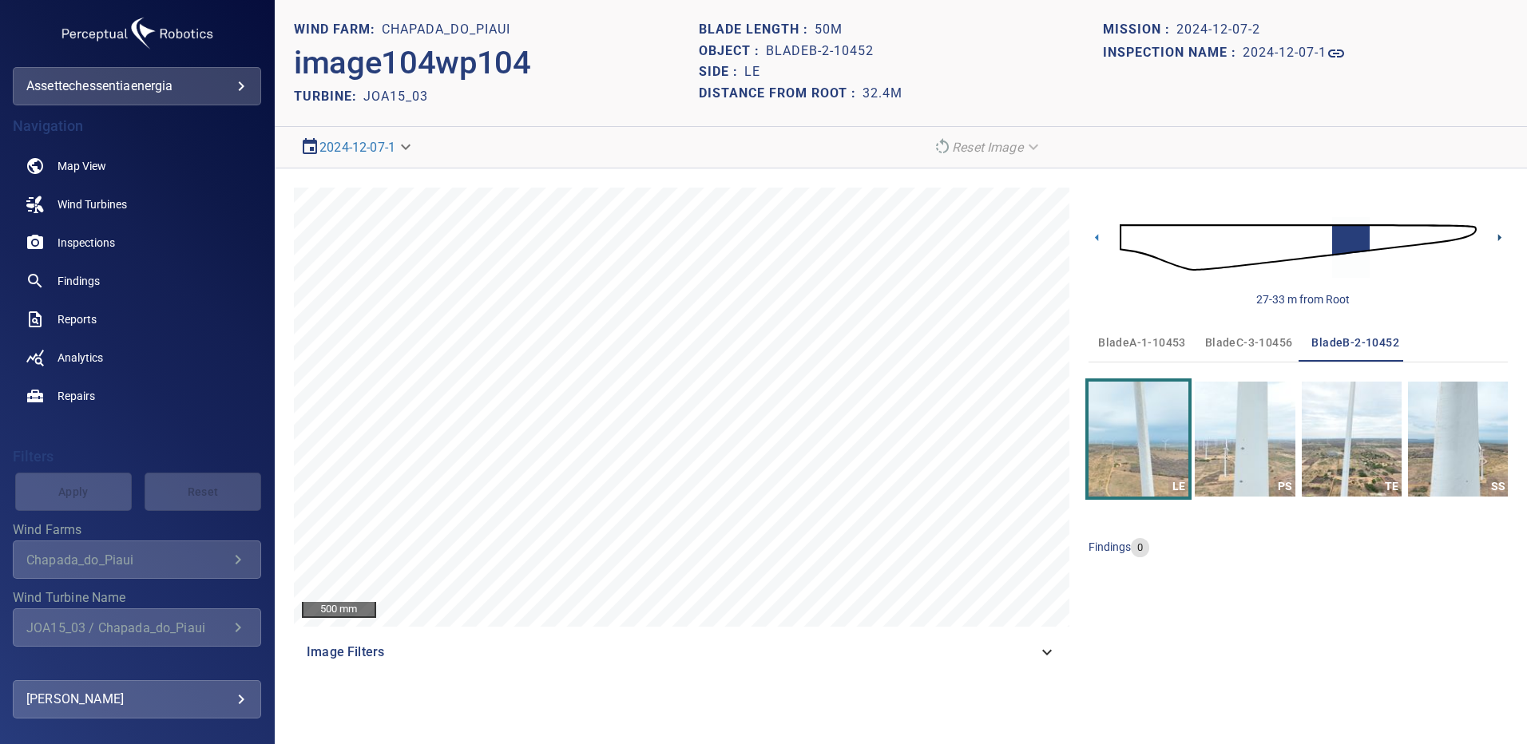
click at [1493, 235] on icon at bounding box center [1499, 237] width 17 height 17
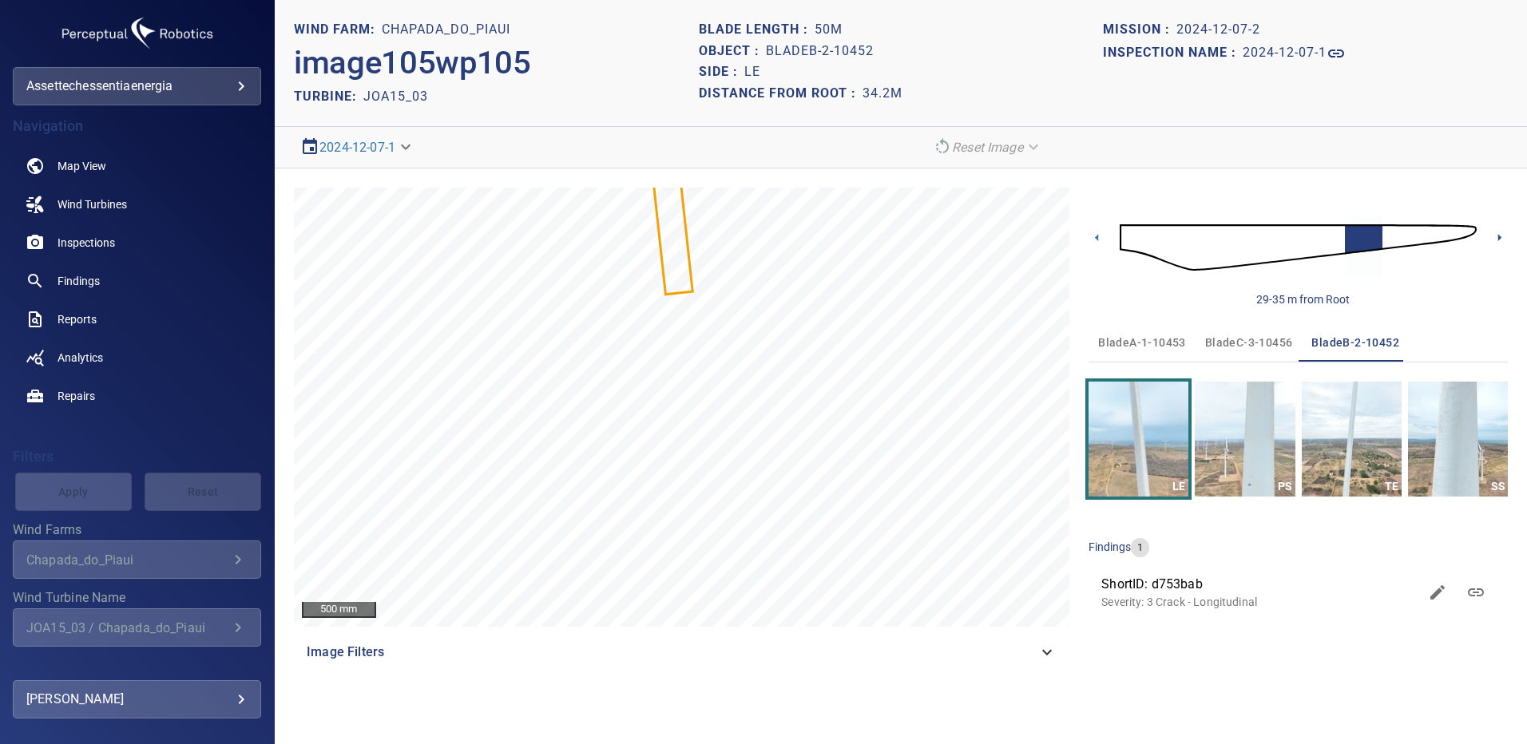
click at [1492, 236] on icon at bounding box center [1499, 237] width 17 height 17
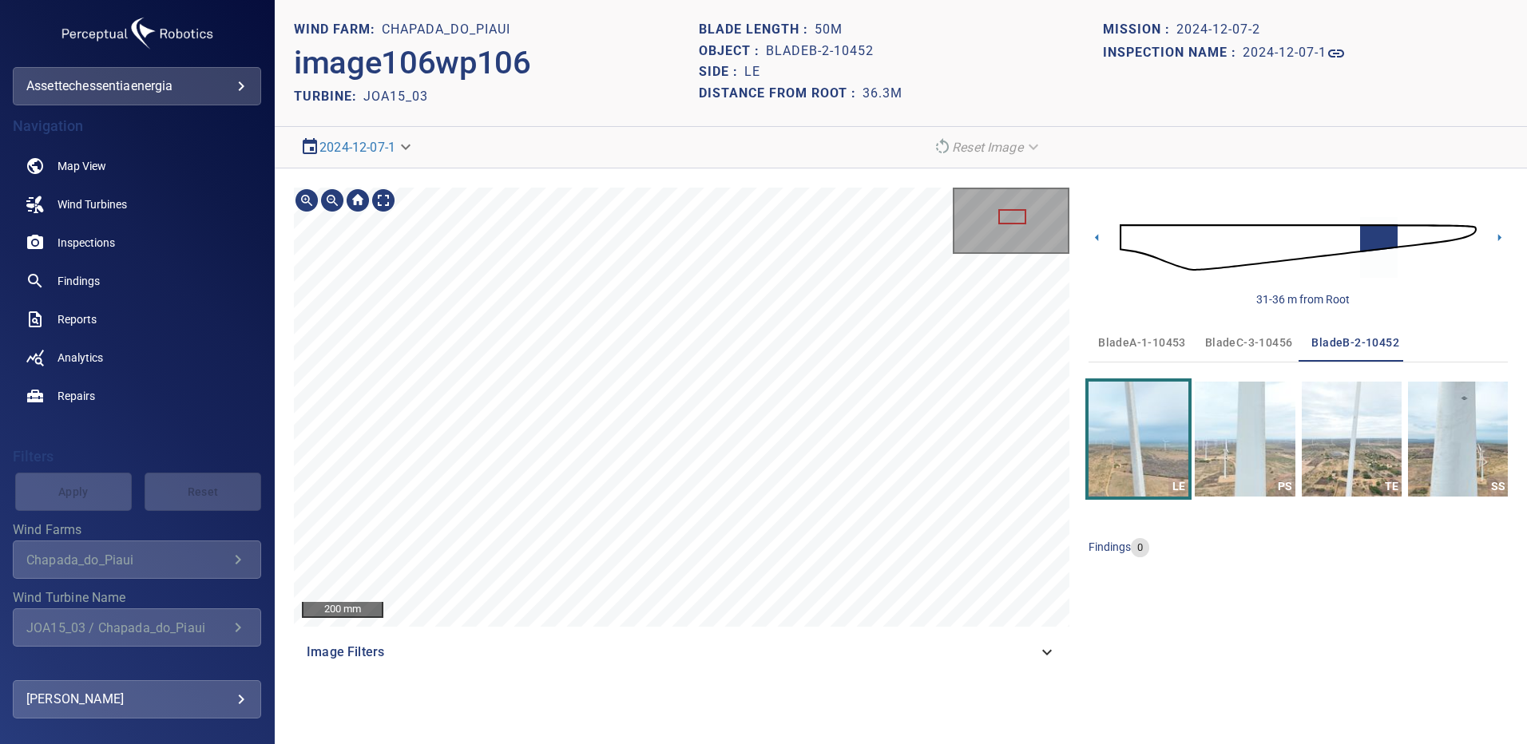
click at [806, 640] on div "200 mm Image Filters" at bounding box center [681, 430] width 775 height 484
click at [743, 653] on div "200 mm Image Filters" at bounding box center [681, 430] width 775 height 484
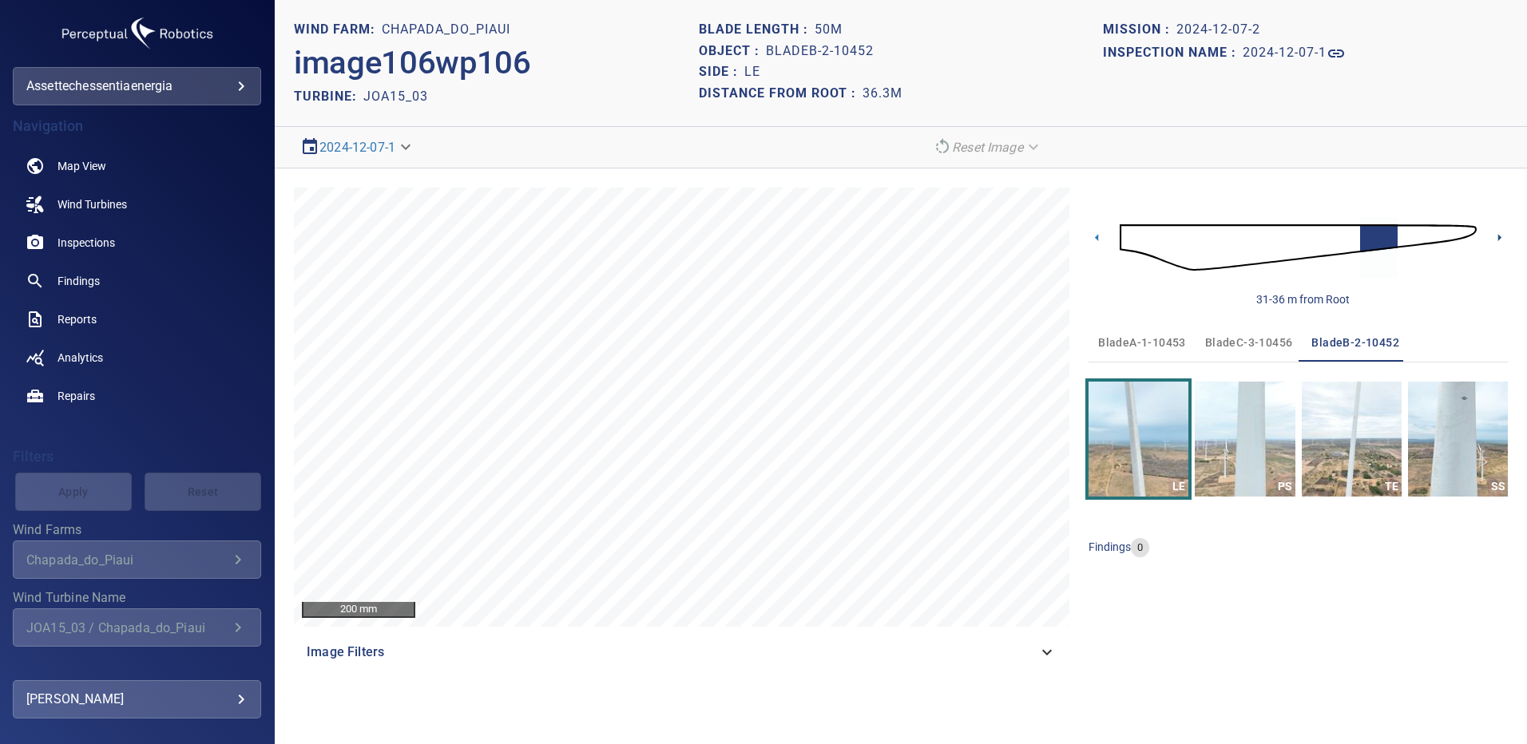
click at [1500, 236] on icon at bounding box center [1499, 237] width 3 height 7
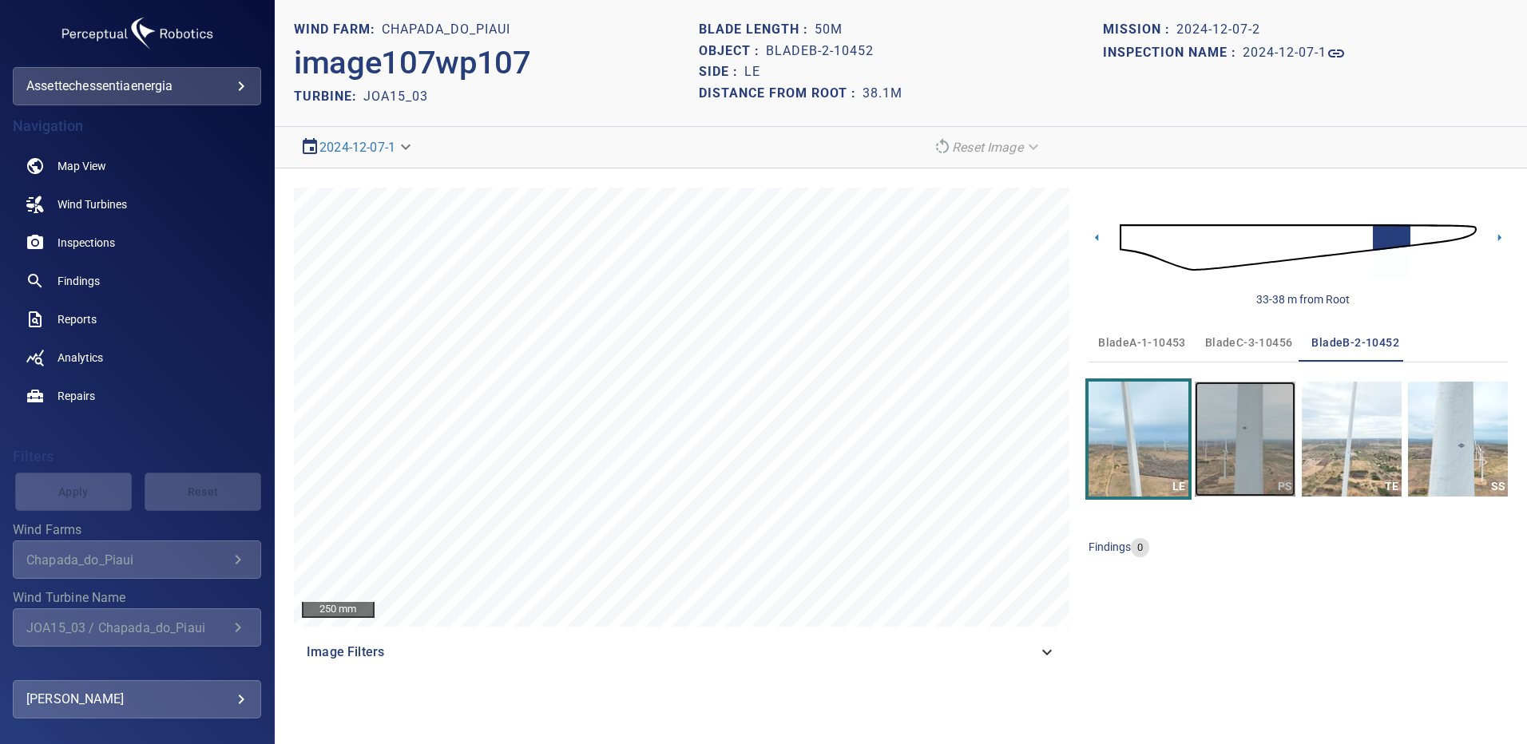
click at [1252, 433] on img "button" at bounding box center [1245, 439] width 100 height 115
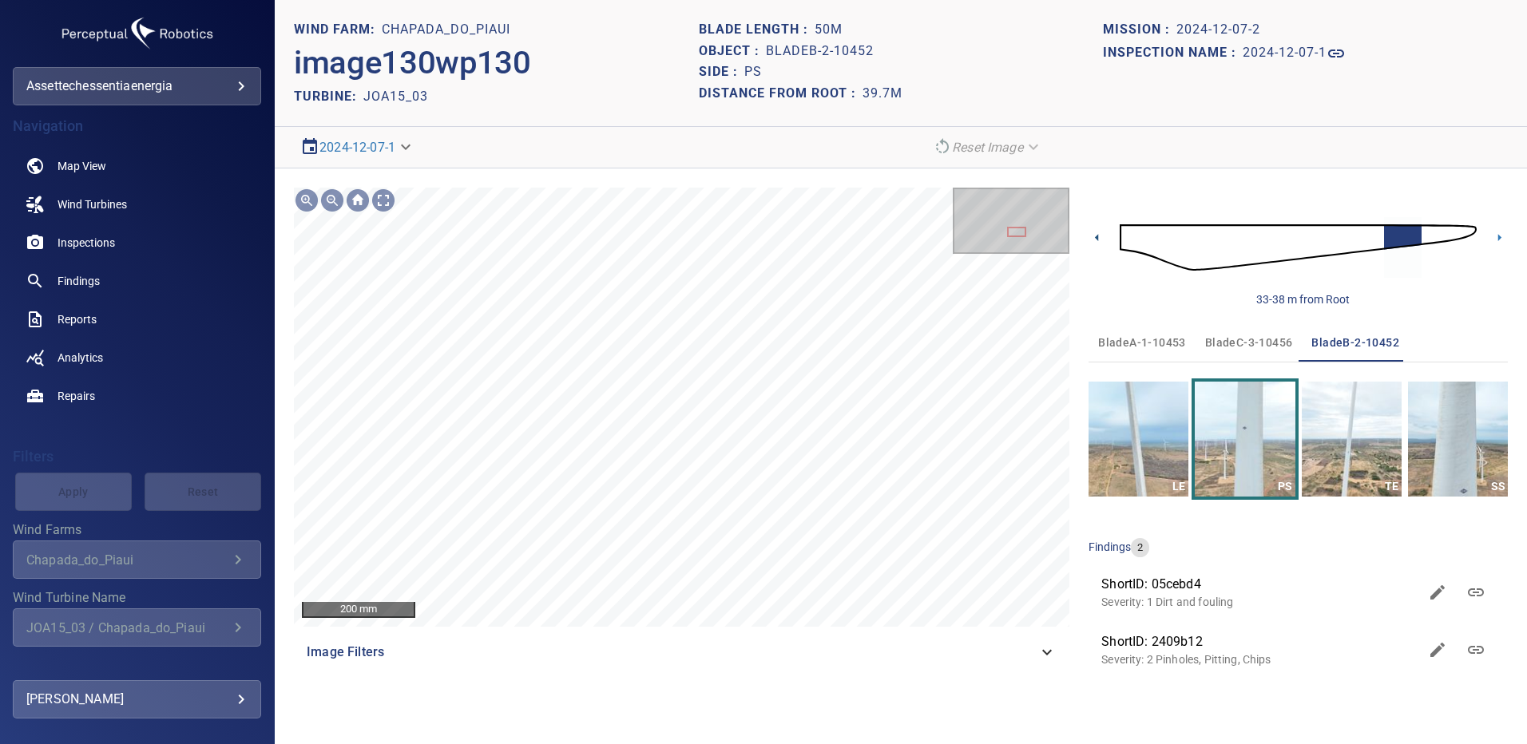
click at [1097, 232] on icon at bounding box center [1096, 237] width 17 height 17
